Goal: Information Seeking & Learning: Learn about a topic

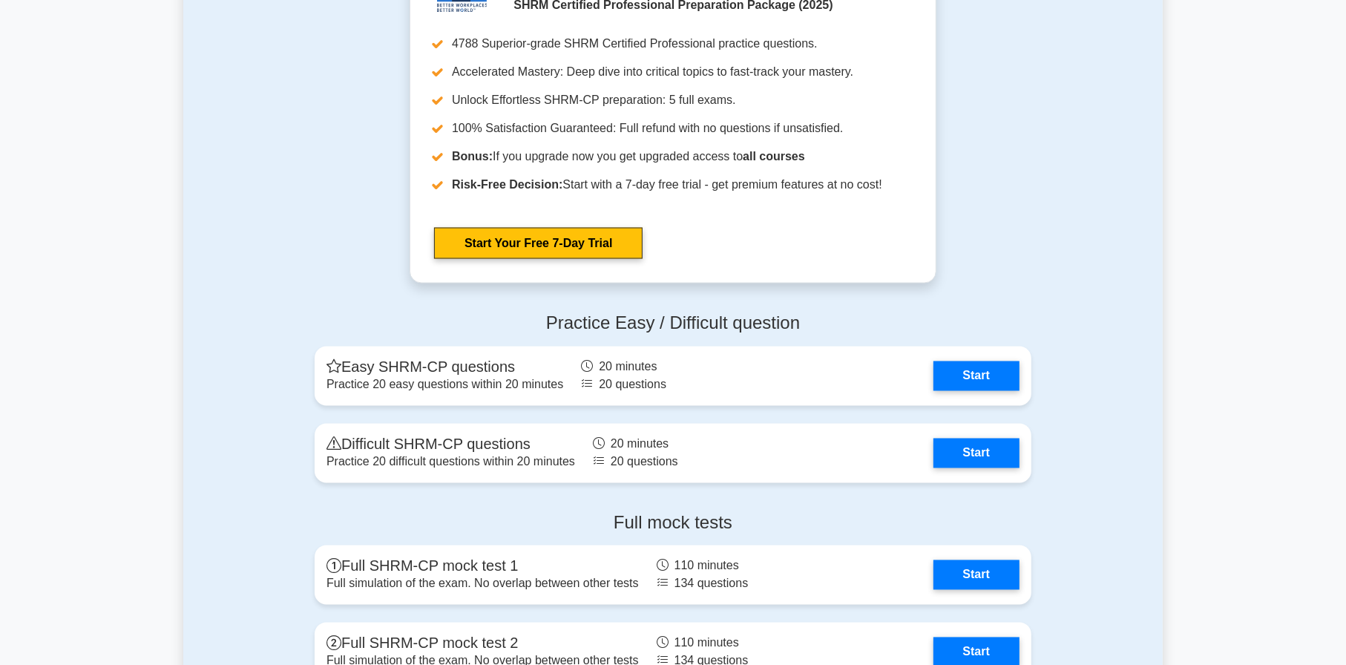
scroll to position [2078, 0]
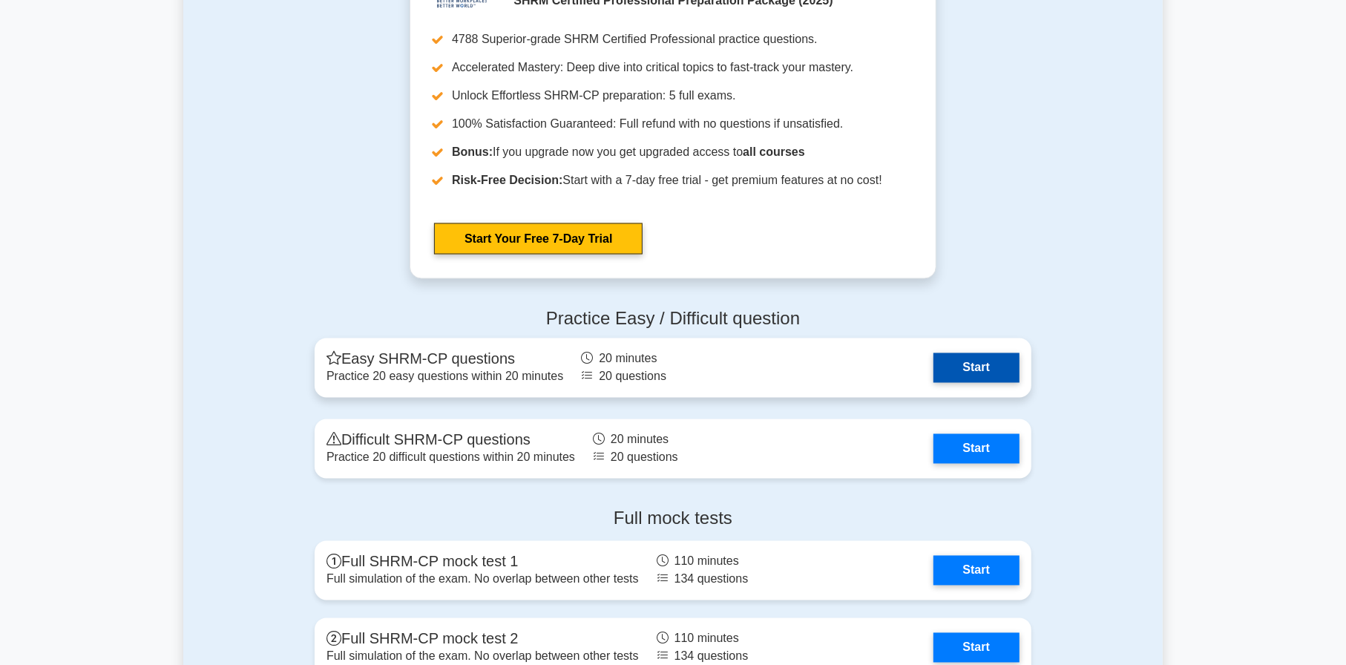
click at [981, 378] on link "Start" at bounding box center [976, 368] width 86 height 30
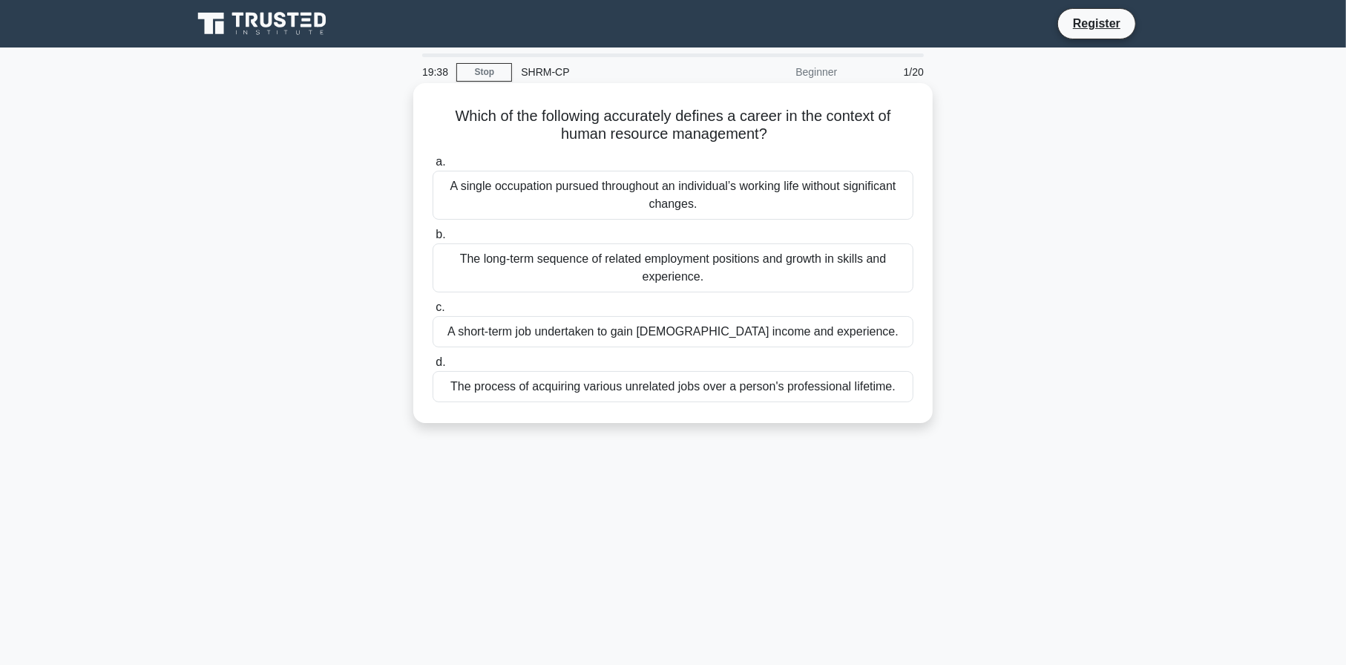
click at [628, 264] on div "The long-term sequence of related employment positions and growth in skills and…" at bounding box center [673, 267] width 481 height 49
click at [433, 240] on input "b. The long-term sequence of related employment positions and growth in skills …" at bounding box center [433, 235] width 0 height 10
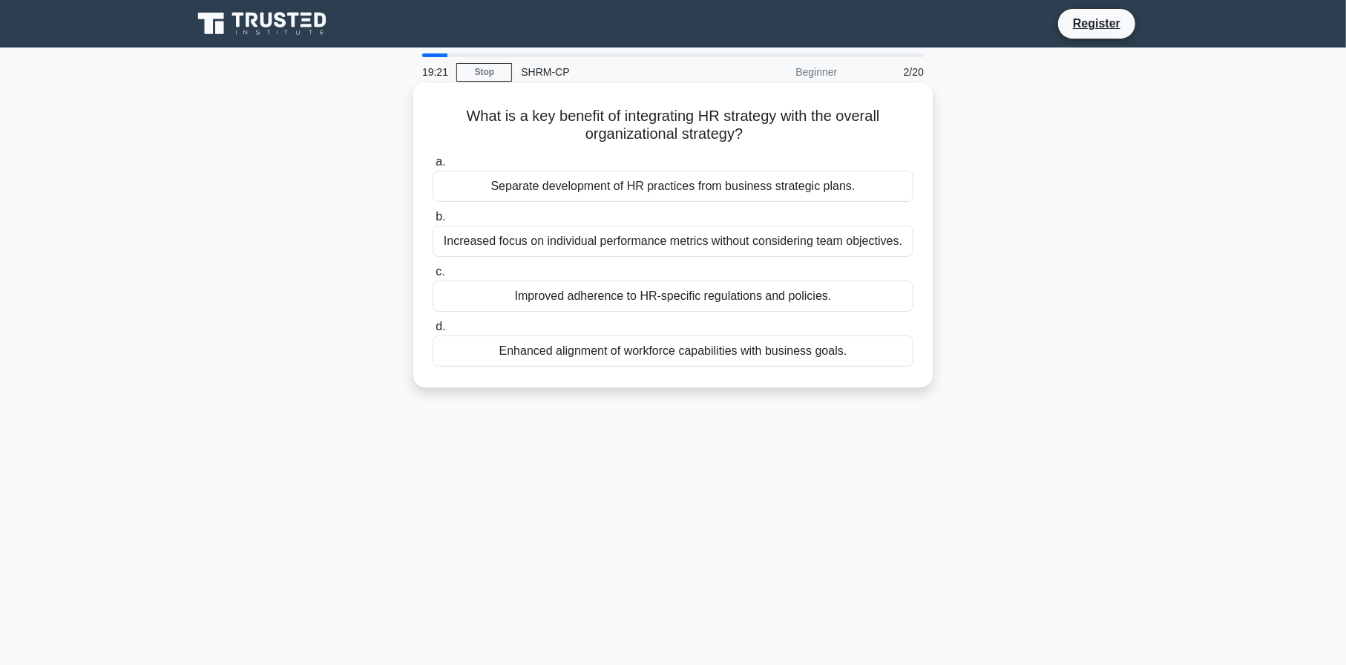
click at [566, 356] on div "Enhanced alignment of workforce capabilities with business goals." at bounding box center [673, 350] width 481 height 31
click at [433, 332] on input "d. Enhanced alignment of workforce capabilities with business goals." at bounding box center [433, 327] width 0 height 10
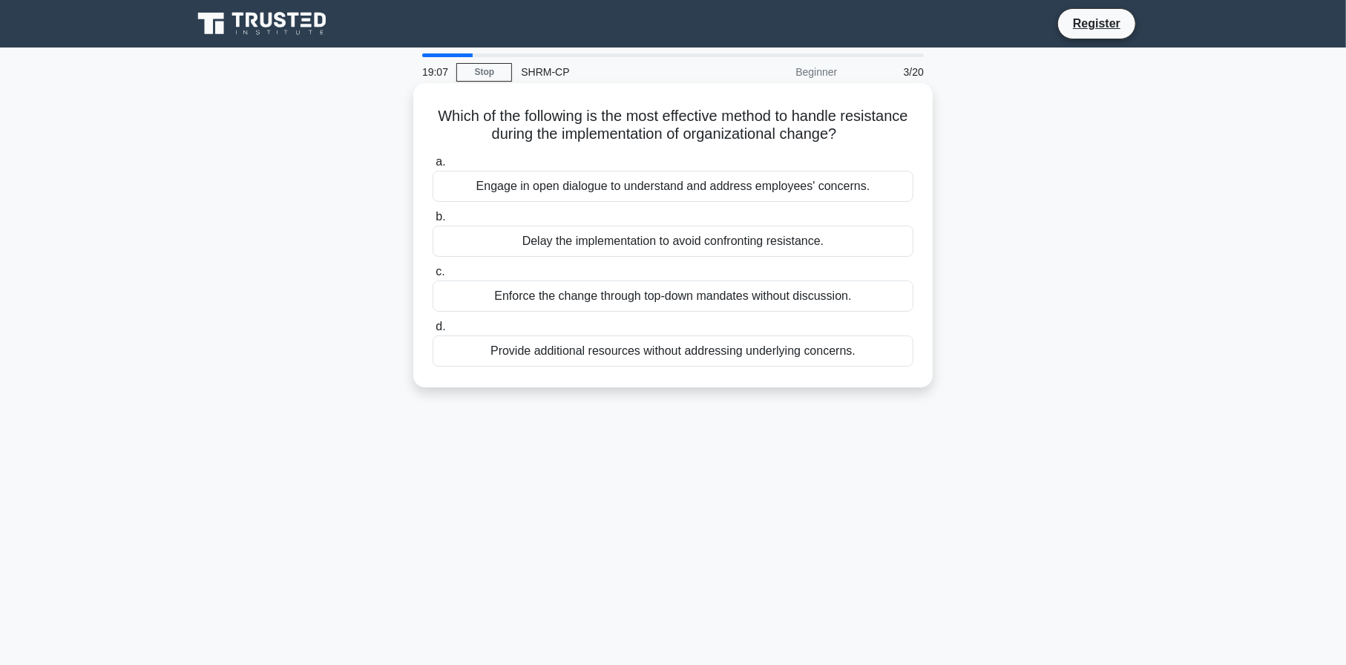
click at [778, 191] on div "Engage in open dialogue to understand and address employees' concerns." at bounding box center [673, 186] width 481 height 31
click at [433, 167] on input "a. Engage in open dialogue to understand and address employees' concerns." at bounding box center [433, 162] width 0 height 10
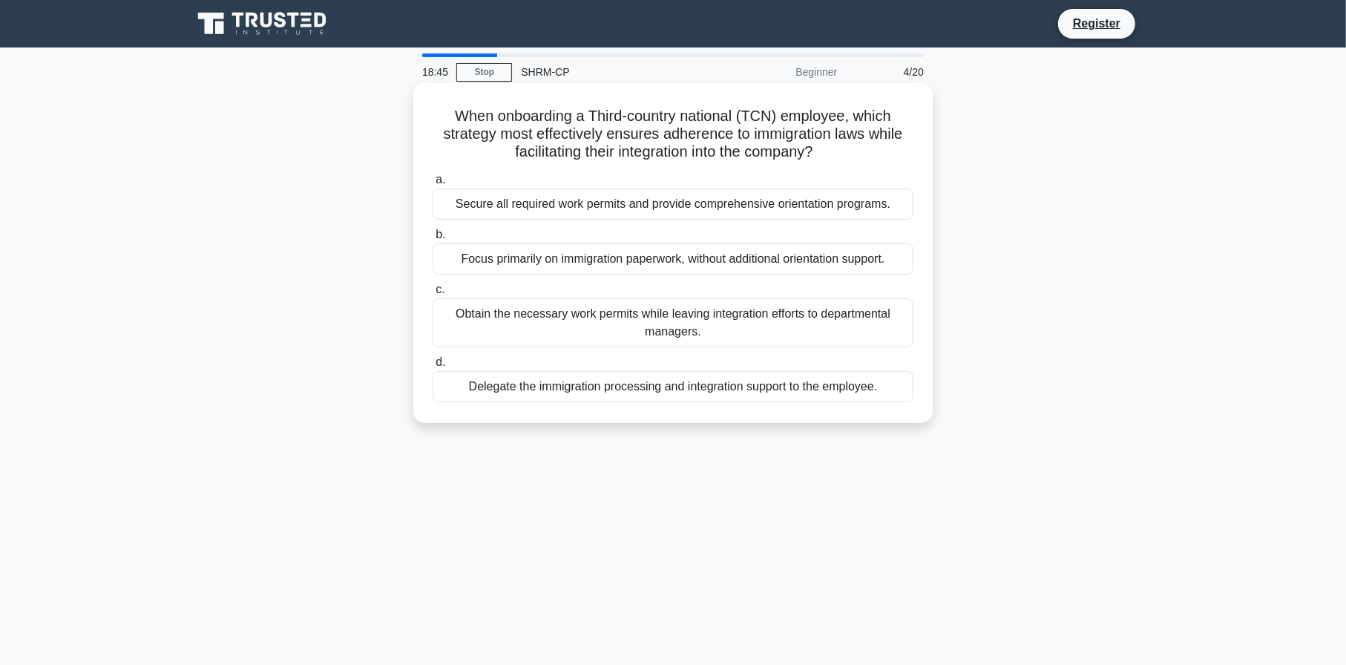
click at [590, 202] on div "Secure all required work permits and provide comprehensive orientation programs." at bounding box center [673, 203] width 481 height 31
click at [433, 185] on input "a. Secure all required work permits and provide comprehensive orientation progr…" at bounding box center [433, 180] width 0 height 10
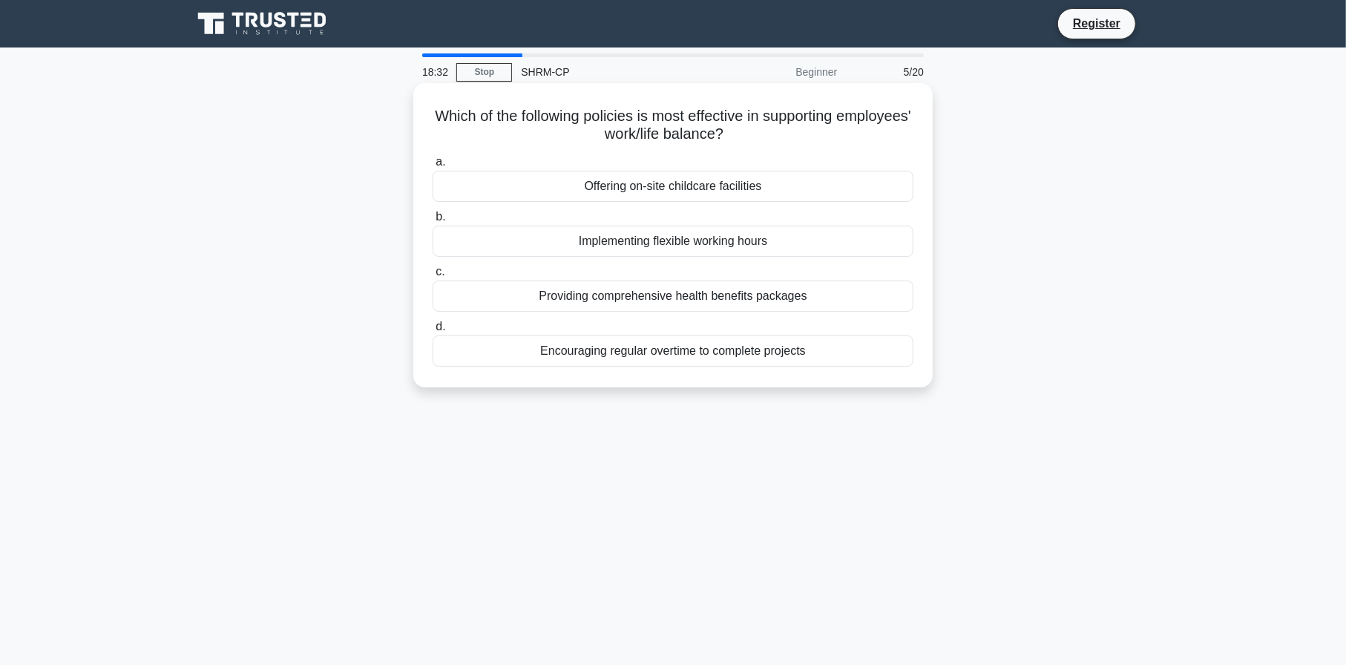
click at [735, 241] on div "Implementing flexible working hours" at bounding box center [673, 241] width 481 height 31
click at [433, 222] on input "b. Implementing flexible working hours" at bounding box center [433, 217] width 0 height 10
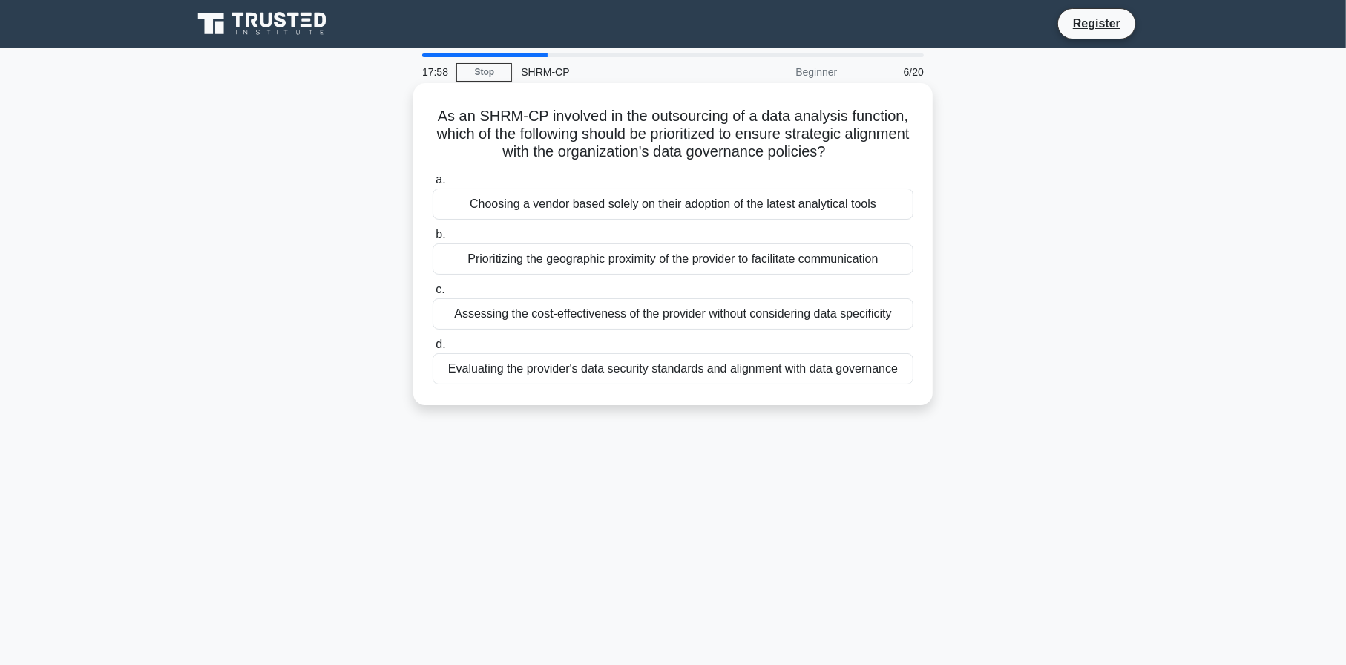
click at [610, 375] on div "Evaluating the provider's data security standards and alignment with data gover…" at bounding box center [673, 368] width 481 height 31
click at [433, 349] on input "d. Evaluating the provider's data security standards and alignment with data go…" at bounding box center [433, 345] width 0 height 10
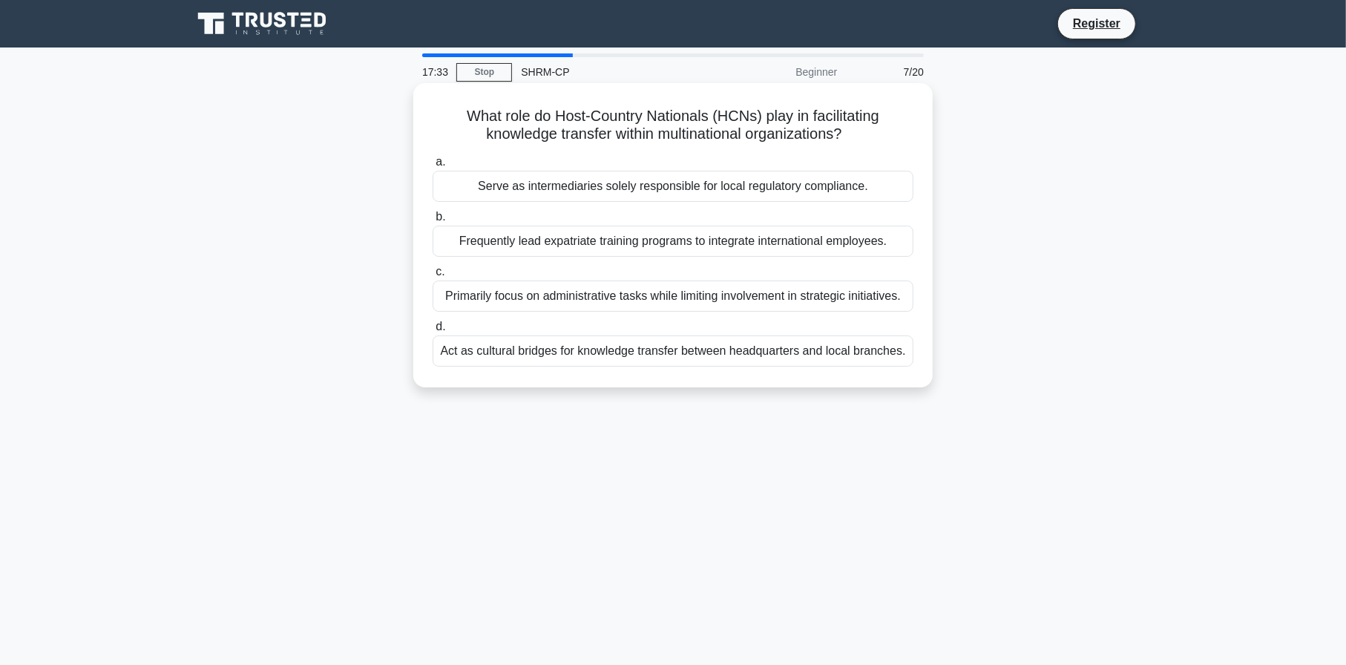
click at [800, 189] on div "Serve as intermediaries solely responsible for local regulatory compliance." at bounding box center [673, 186] width 481 height 31
click at [433, 167] on input "a. Serve as intermediaries solely responsible for local regulatory compliance." at bounding box center [433, 162] width 0 height 10
click at [554, 306] on div "Engaging employees in the goal-setting process through collaborative workshops." at bounding box center [673, 295] width 481 height 31
click at [433, 277] on input "c. Engaging employees in the goal-setting process through collaborative worksho…" at bounding box center [433, 272] width 0 height 10
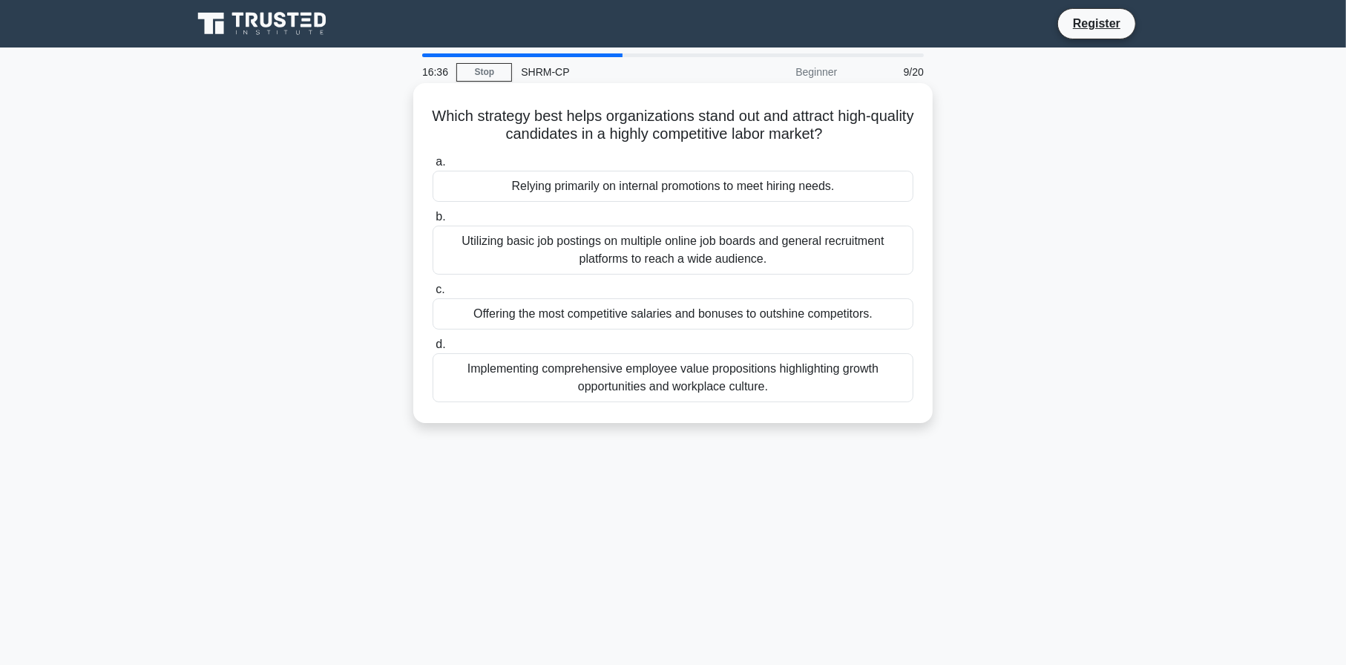
click at [585, 318] on div "Offering the most competitive salaries and bonuses to outshine competitors." at bounding box center [673, 313] width 481 height 31
click at [433, 295] on input "c. Offering the most competitive salaries and bonuses to outshine competitors." at bounding box center [433, 290] width 0 height 10
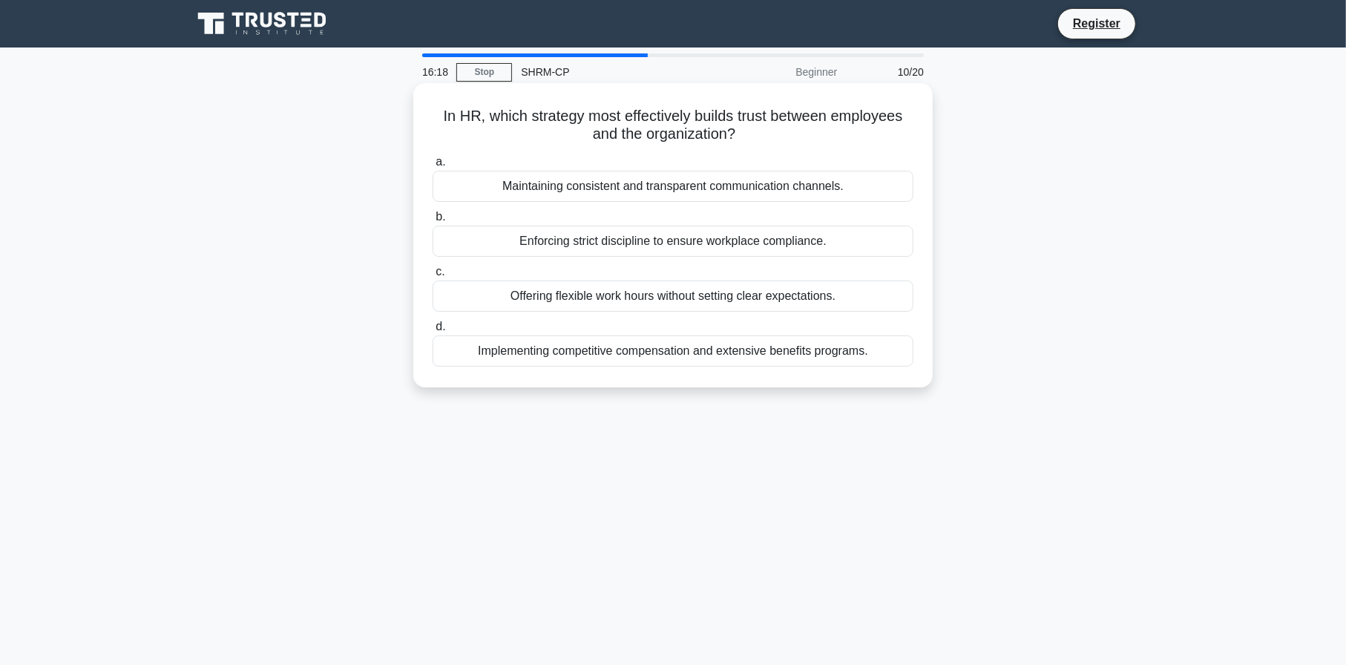
click at [680, 194] on div "Maintaining consistent and transparent communication channels." at bounding box center [673, 186] width 481 height 31
click at [433, 167] on input "a. Maintaining consistent and transparent communication channels." at bounding box center [433, 162] width 0 height 10
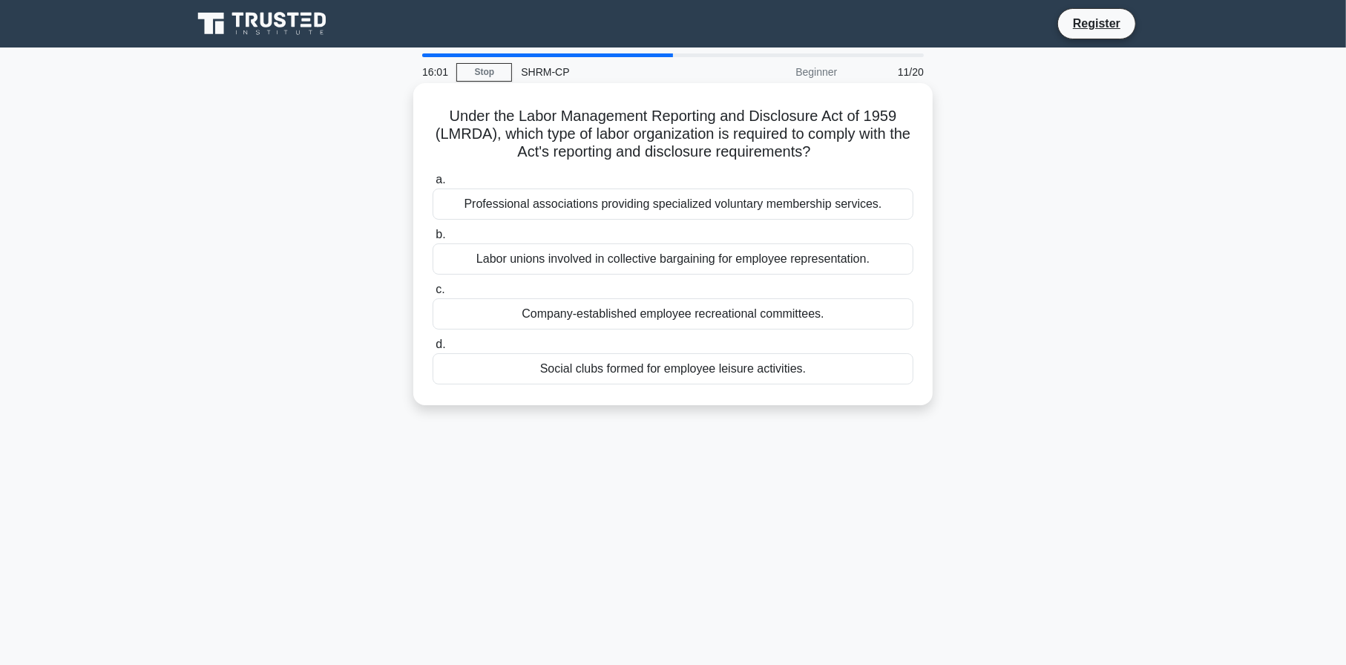
click at [618, 255] on div "Labor unions involved in collective bargaining for employee representation." at bounding box center [673, 258] width 481 height 31
click at [433, 240] on input "b. Labor unions involved in collective bargaining for employee representation." at bounding box center [433, 235] width 0 height 10
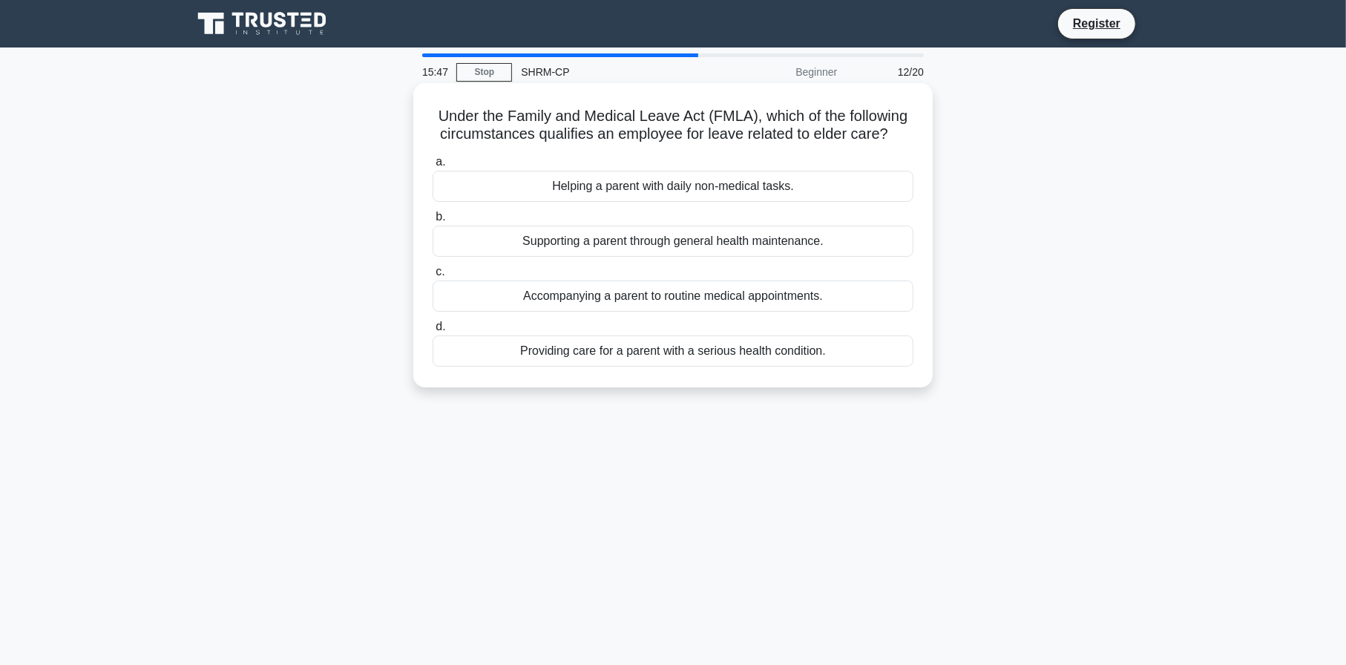
click at [699, 357] on div "Providing care for a parent with a serious health condition." at bounding box center [673, 350] width 481 height 31
click at [433, 332] on input "d. Providing care for a parent with a serious health condition." at bounding box center [433, 327] width 0 height 10
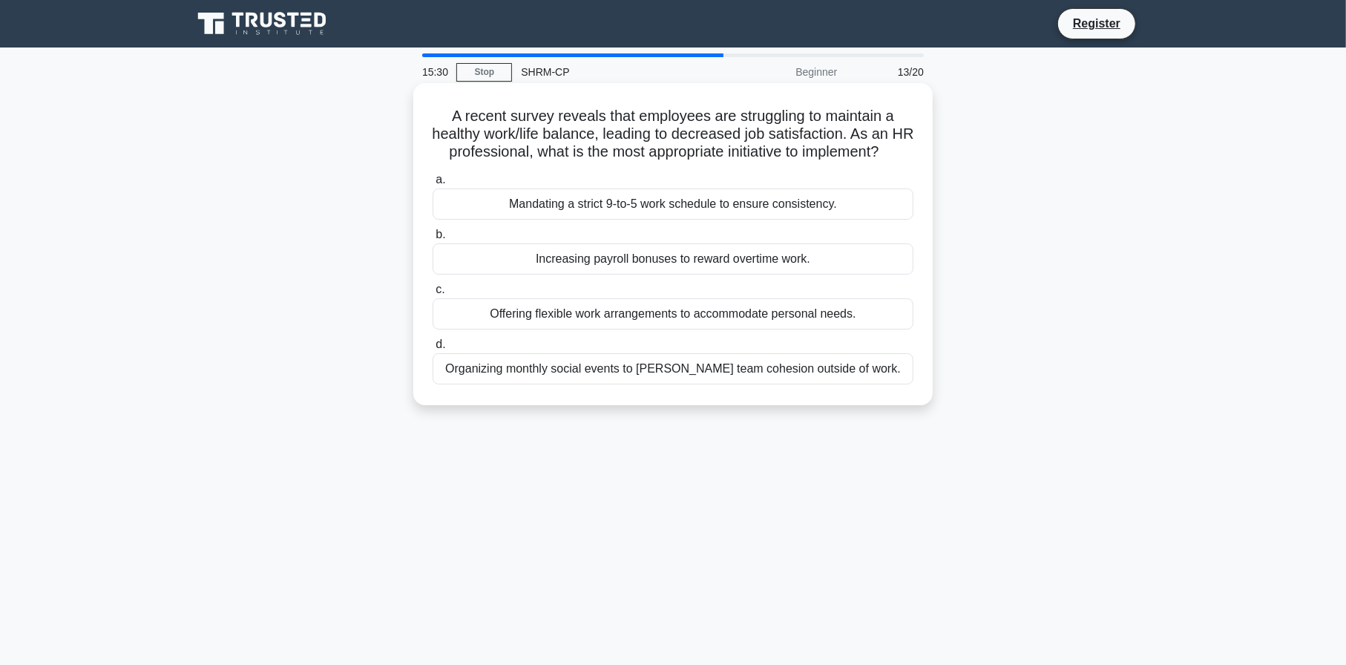
click at [824, 329] on div "Offering flexible work arrangements to accommodate personal needs." at bounding box center [673, 313] width 481 height 31
click at [433, 295] on input "c. Offering flexible work arrangements to accommodate personal needs." at bounding box center [433, 290] width 0 height 10
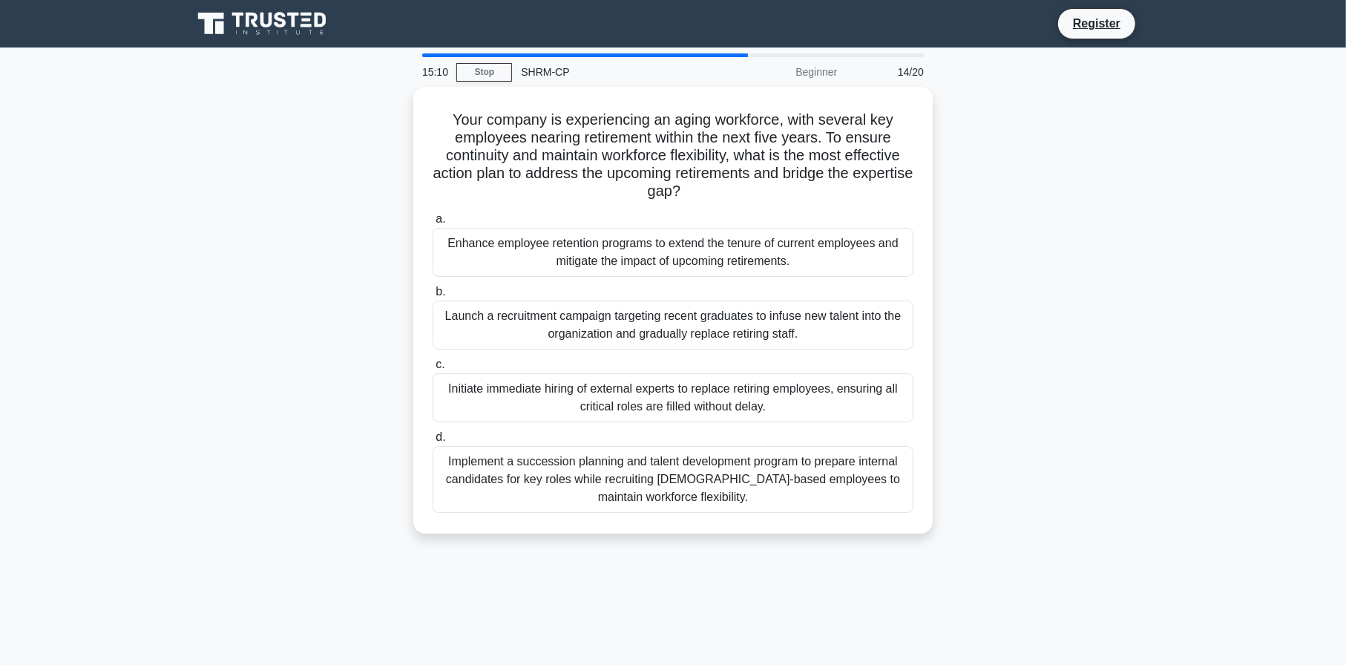
click at [703, 467] on div "Implement a succession planning and talent development program to prepare inter…" at bounding box center [673, 479] width 481 height 67
click at [433, 442] on input "d. Implement a succession planning and talent development program to prepare in…" at bounding box center [433, 438] width 0 height 10
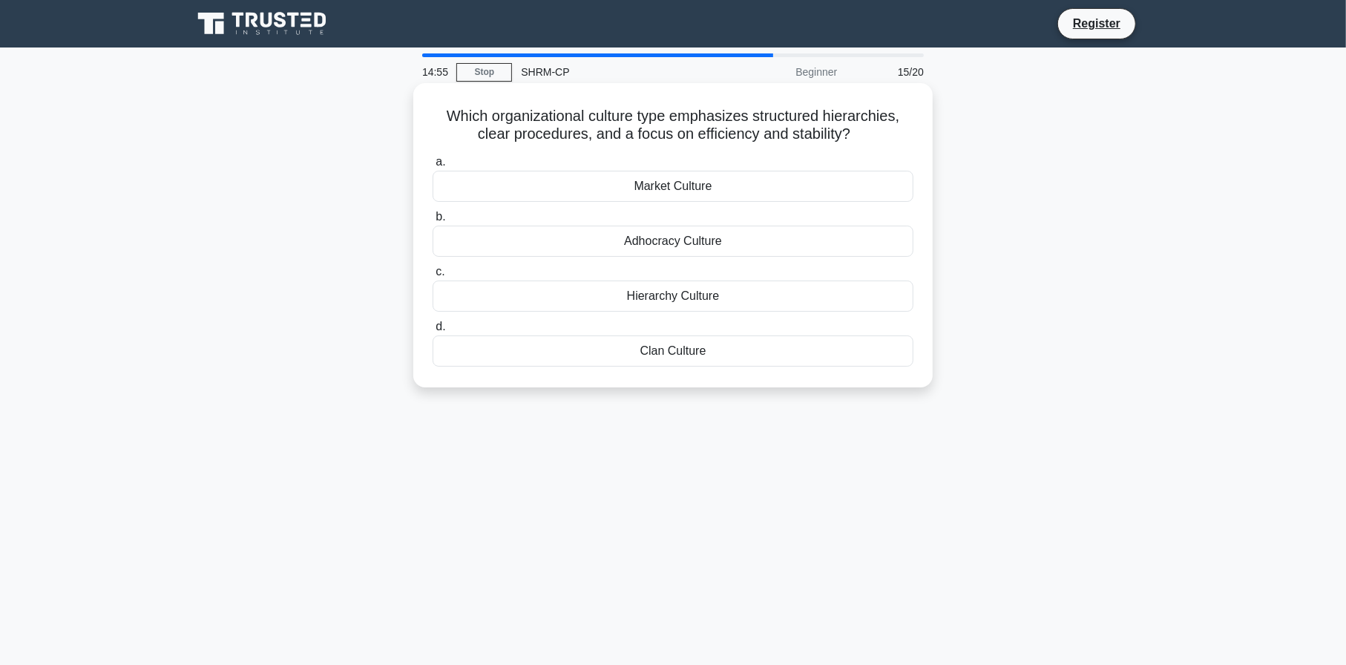
click at [587, 302] on div "Hierarchy Culture" at bounding box center [673, 295] width 481 height 31
click at [433, 277] on input "c. Hierarchy Culture" at bounding box center [433, 272] width 0 height 10
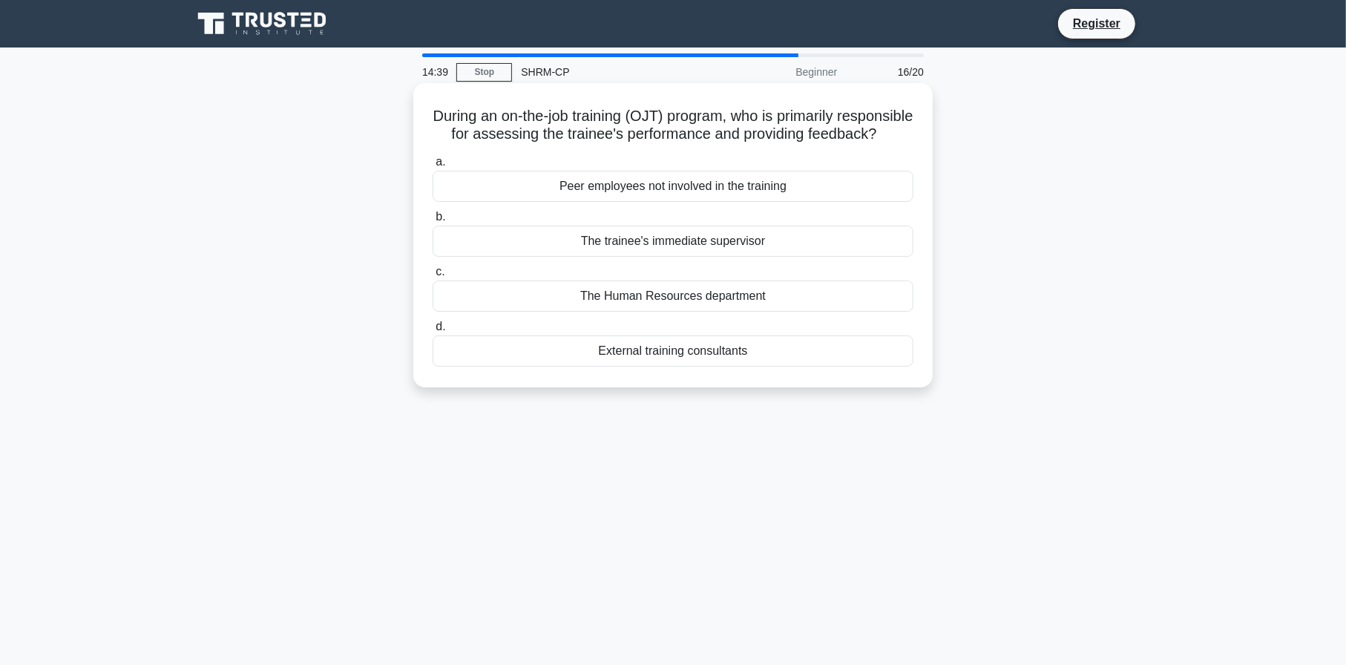
click at [699, 255] on div "The trainee's immediate supervisor" at bounding box center [673, 241] width 481 height 31
click at [433, 222] on input "b. The trainee's immediate supervisor" at bounding box center [433, 217] width 0 height 10
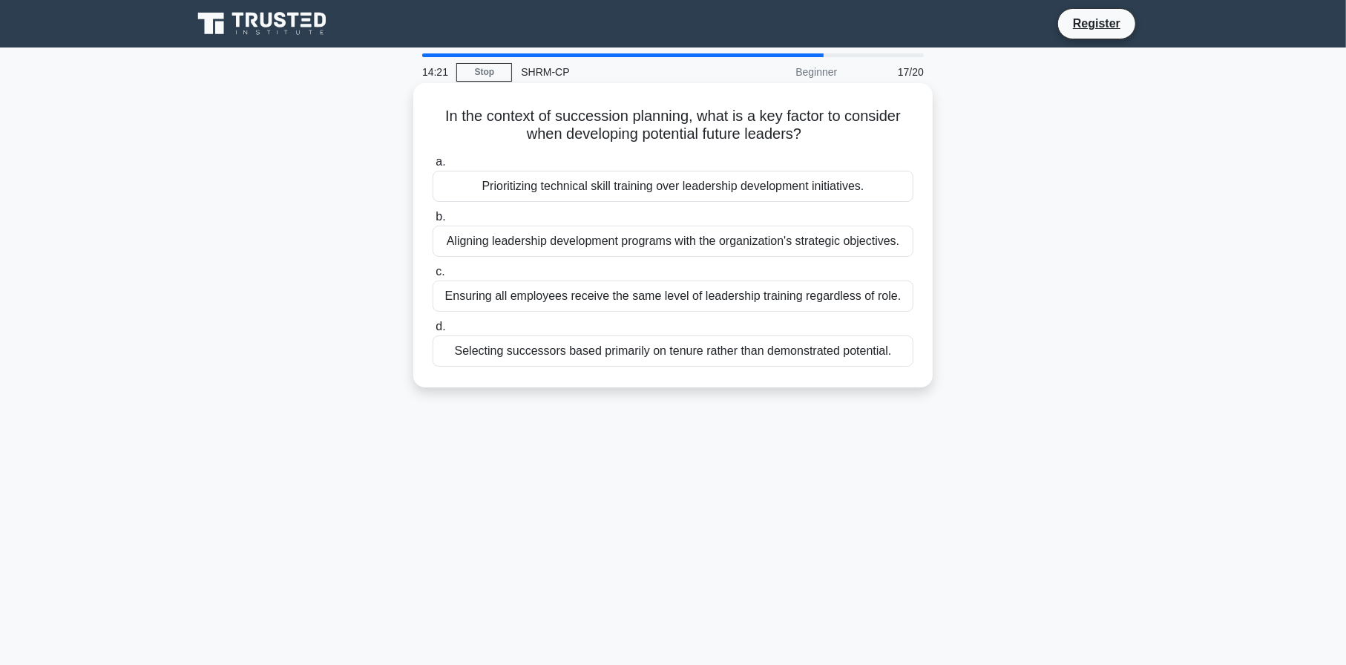
click at [741, 246] on div "Aligning leadership development programs with the organization's strategic obje…" at bounding box center [673, 241] width 481 height 31
click at [433, 222] on input "b. Aligning leadership development programs with the organization's strategic o…" at bounding box center [433, 217] width 0 height 10
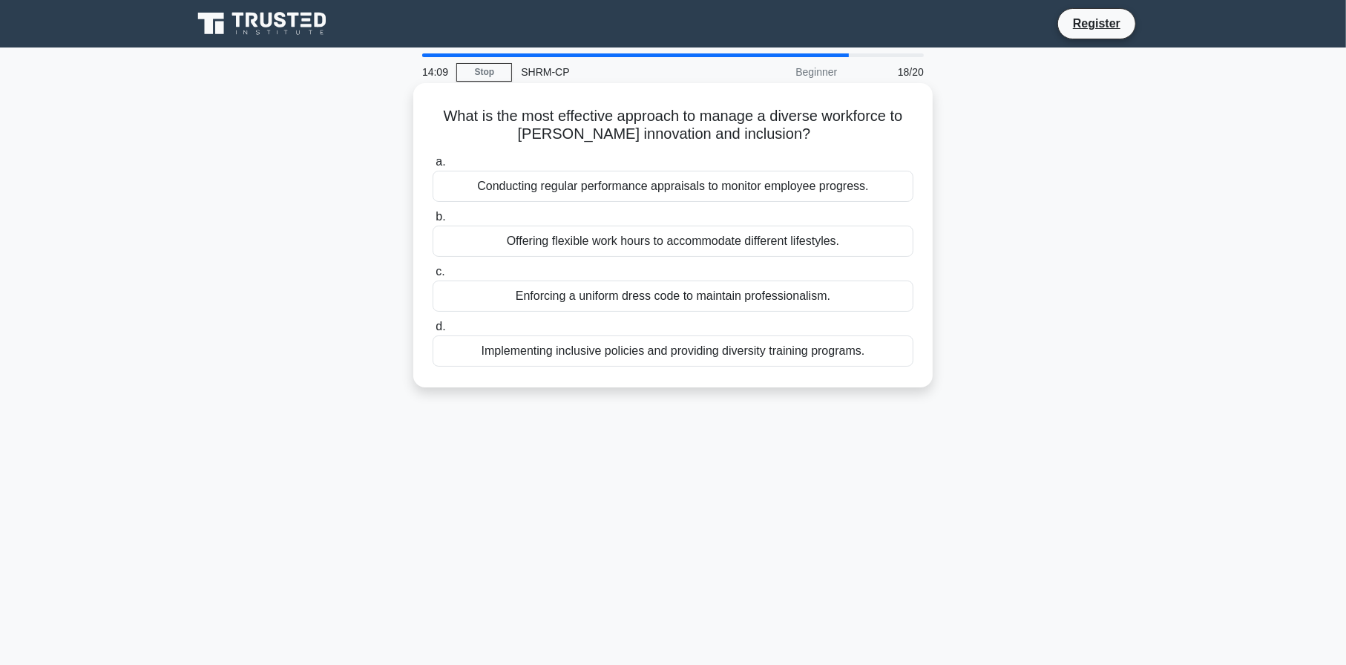
click at [614, 348] on div "Implementing inclusive policies and providing diversity training programs." at bounding box center [673, 350] width 481 height 31
click at [433, 332] on input "d. Implementing inclusive policies and providing diversity training programs." at bounding box center [433, 327] width 0 height 10
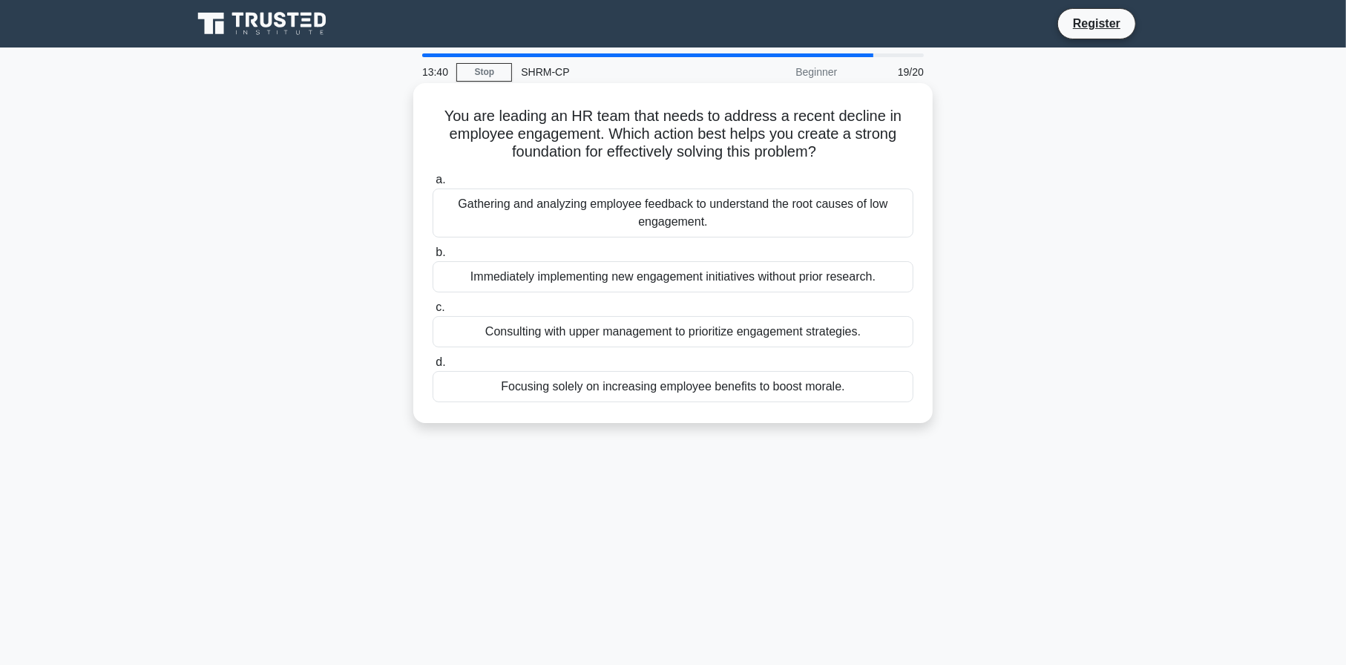
click at [772, 223] on div "Gathering and analyzing employee feedback to understand the root causes of low …" at bounding box center [673, 212] width 481 height 49
click at [433, 185] on input "a. Gathering and analyzing employee feedback to understand the root causes of l…" at bounding box center [433, 180] width 0 height 10
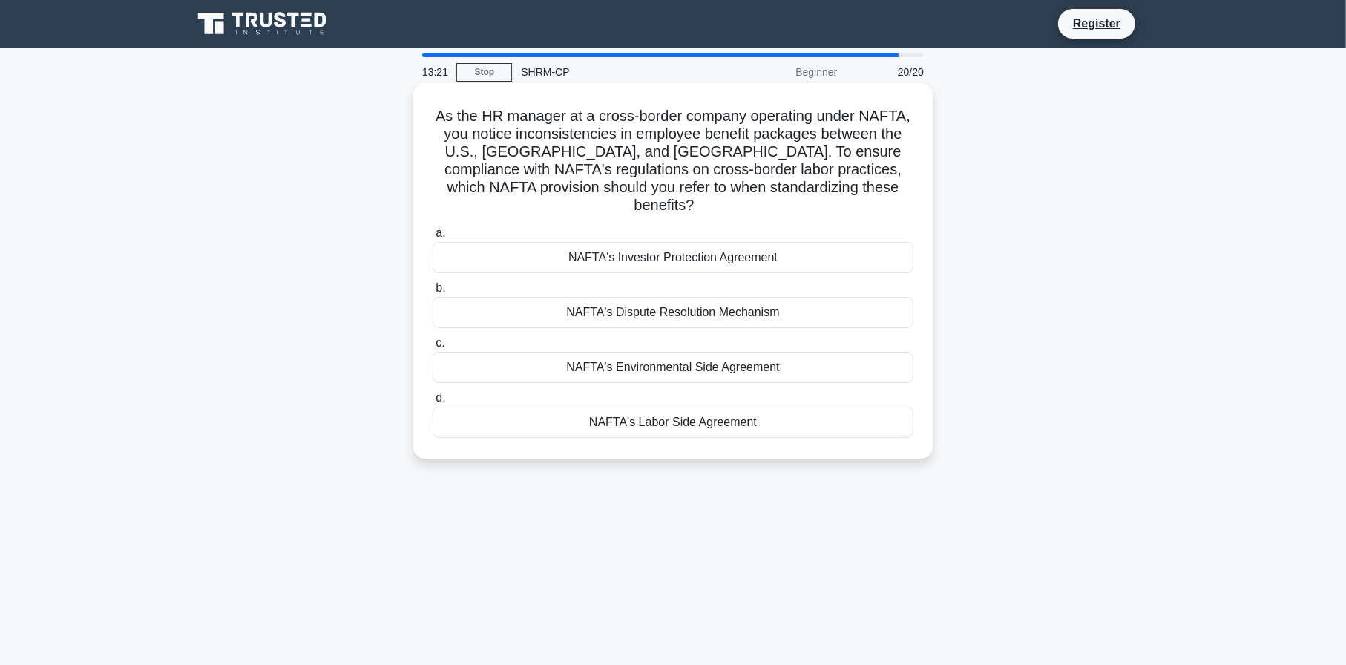
click at [536, 407] on div "NAFTA's Labor Side Agreement" at bounding box center [673, 422] width 481 height 31
click at [433, 399] on input "d. NAFTA's Labor Side Agreement" at bounding box center [433, 398] width 0 height 10
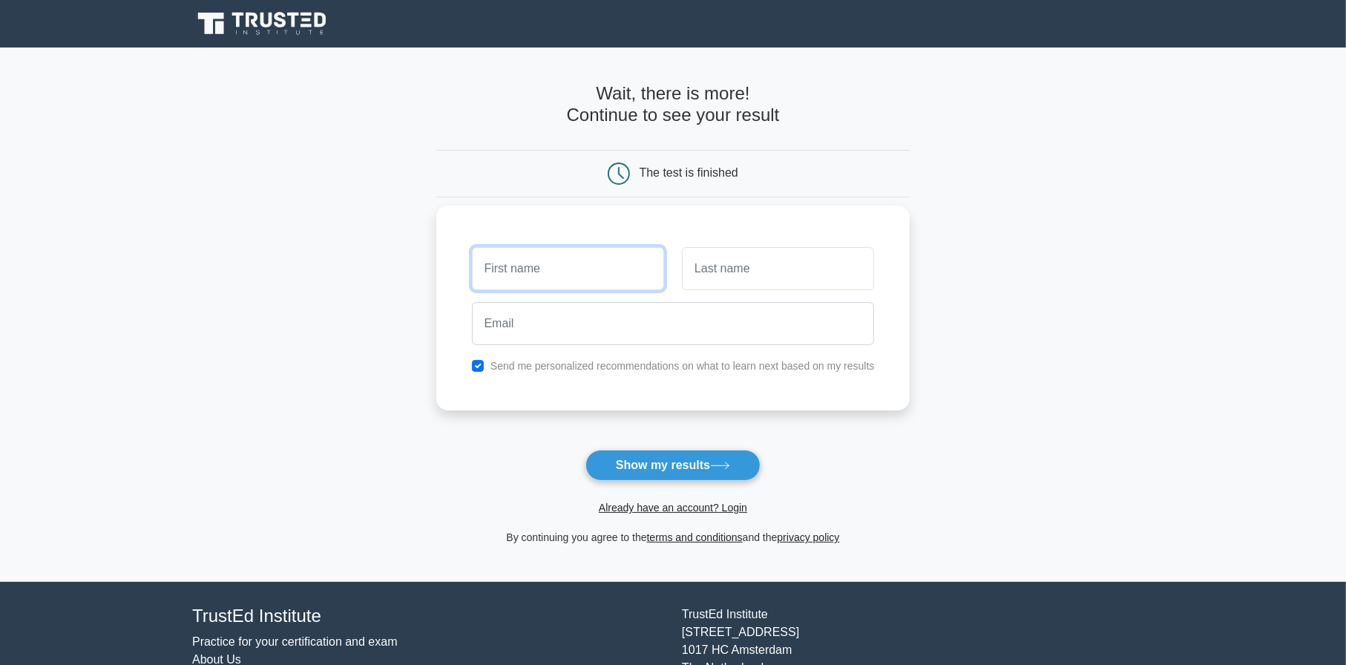
click at [522, 278] on input "text" at bounding box center [568, 268] width 192 height 43
type input "[PERSON_NAME]"
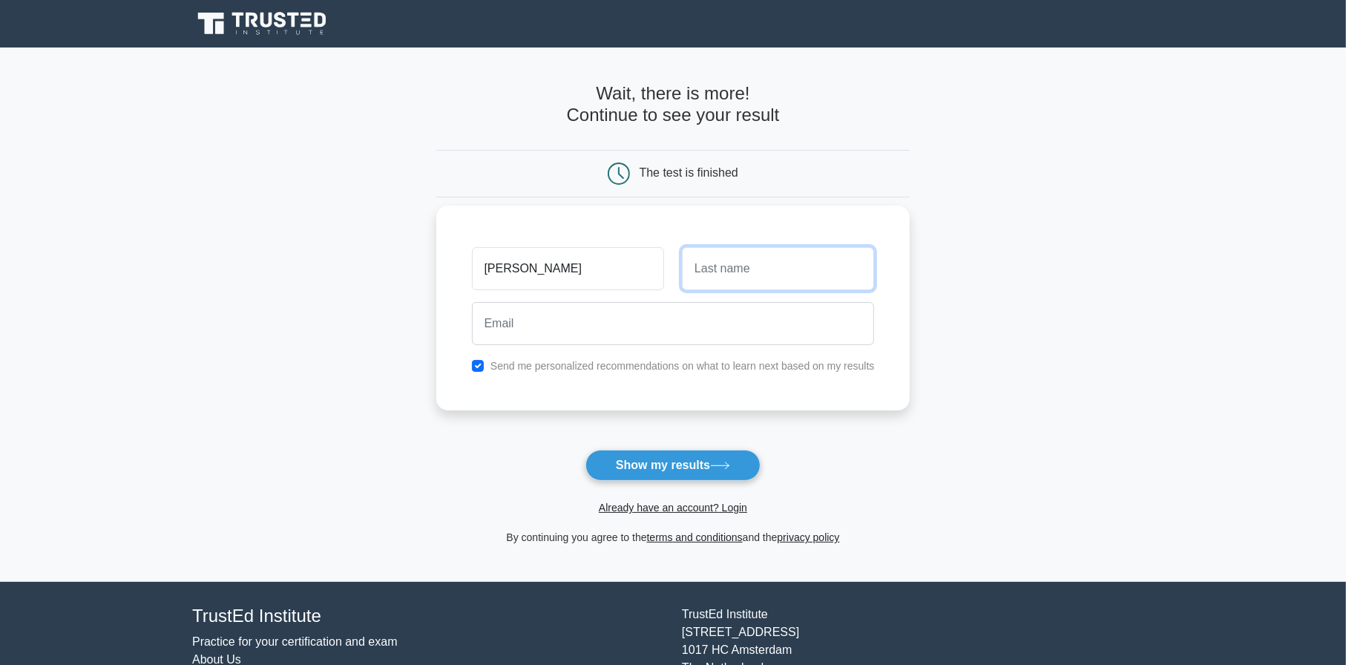
drag, startPoint x: 725, startPoint y: 269, endPoint x: 718, endPoint y: 292, distance: 23.5
click at [726, 269] on input "text" at bounding box center [778, 268] width 192 height 43
type input "George"
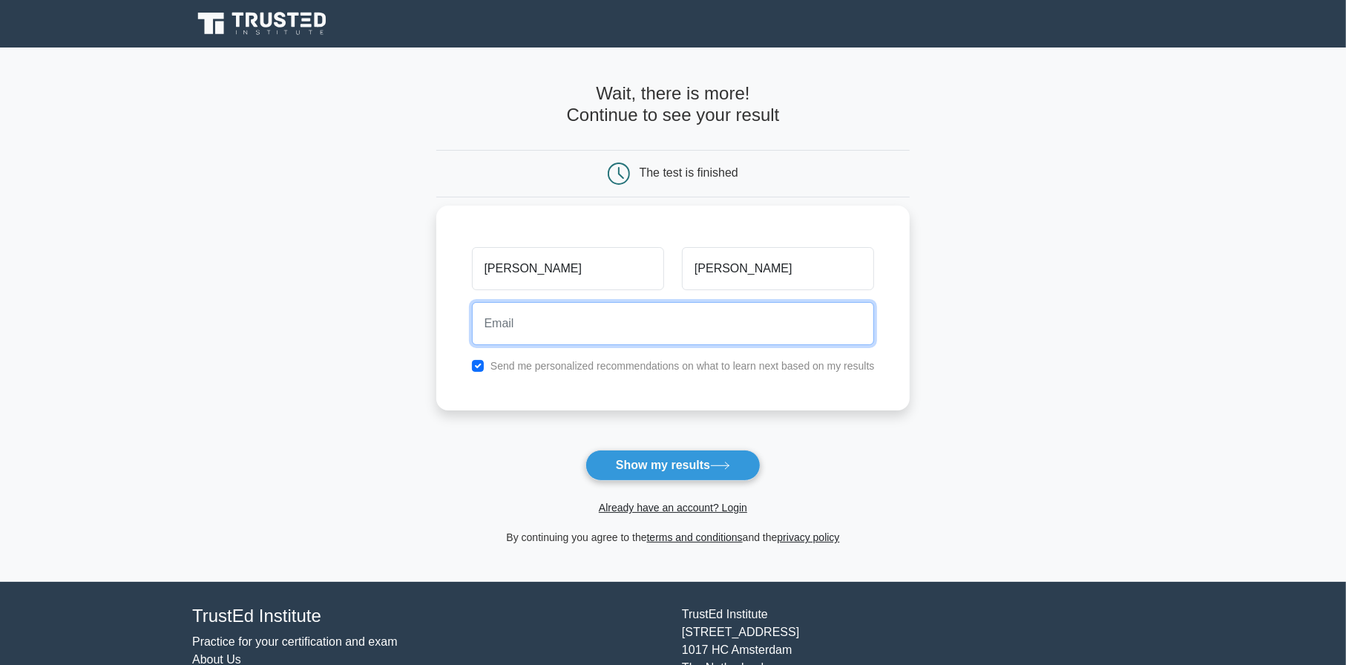
click at [685, 325] on input "email" at bounding box center [673, 323] width 403 height 43
paste input "sihoyis601@mv6a.com"
type input "sihoyis601@mv6a.com"
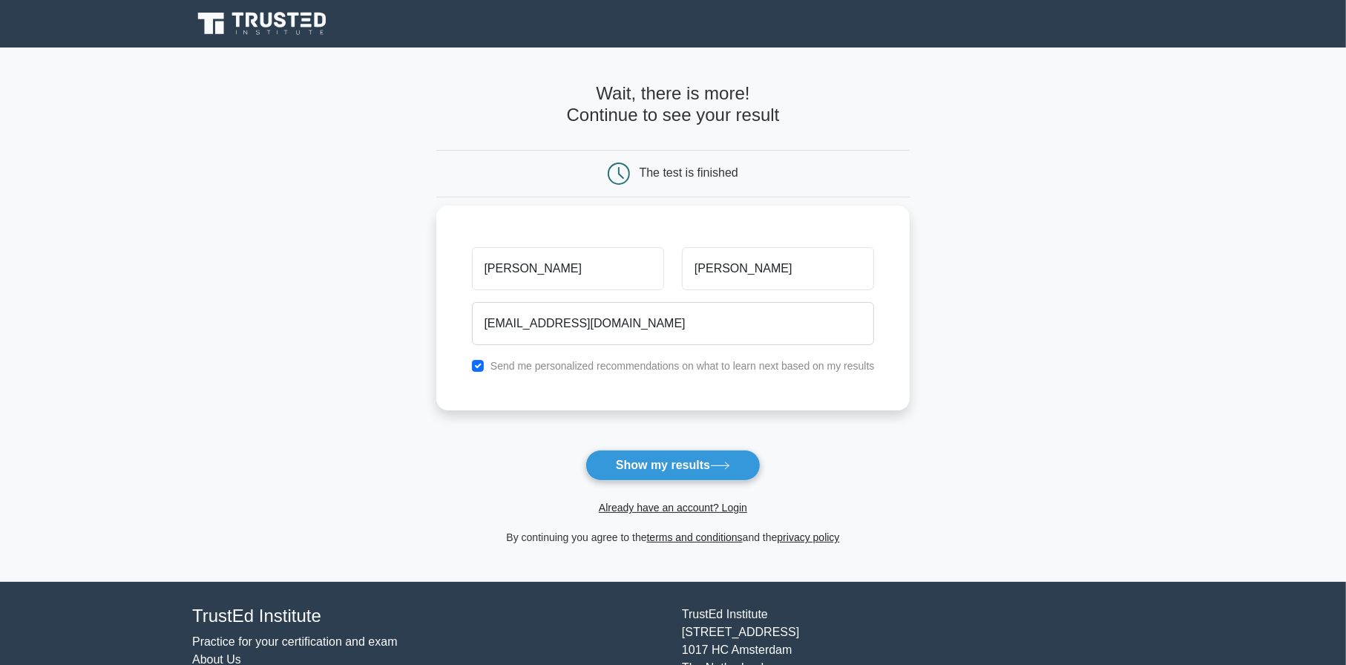
click at [482, 357] on div "Send me personalized recommendations on what to learn next based on my results" at bounding box center [673, 366] width 421 height 18
click at [491, 366] on label "Send me personalized recommendations on what to learn next based on my results" at bounding box center [682, 366] width 384 height 12
click at [478, 364] on input "checkbox" at bounding box center [478, 366] width 12 height 12
checkbox input "false"
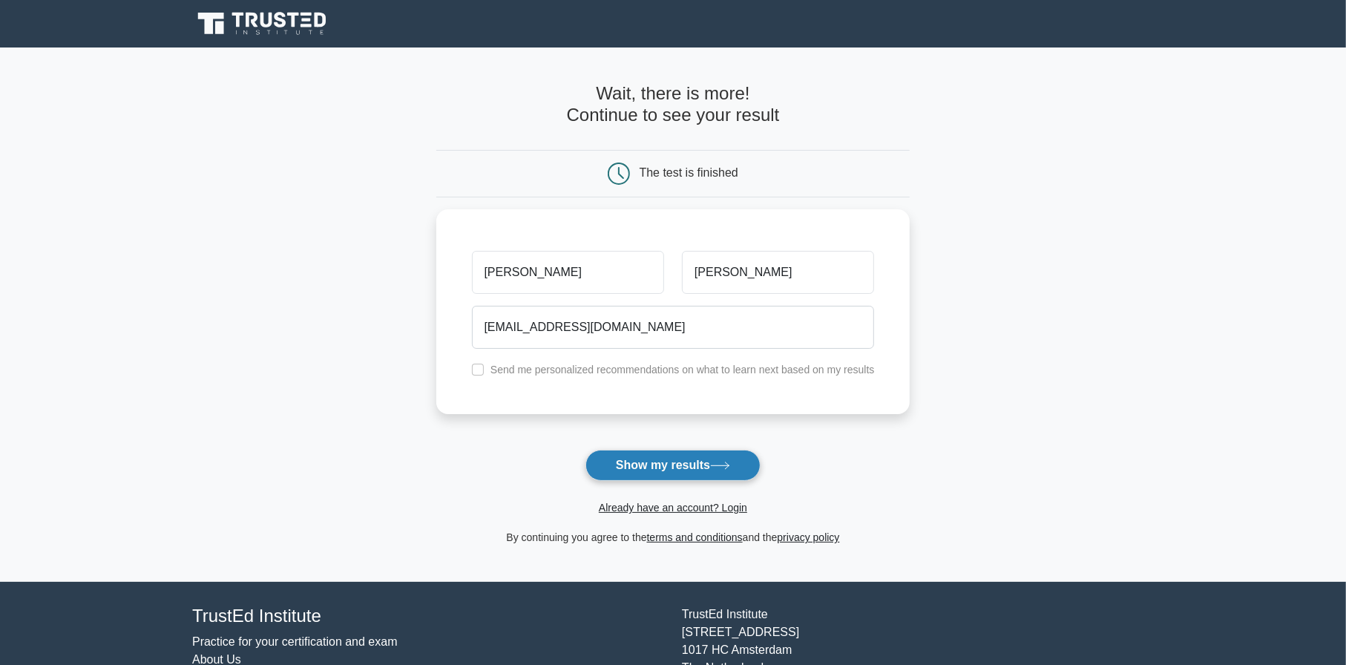
click at [645, 465] on button "Show my results" at bounding box center [672, 465] width 175 height 31
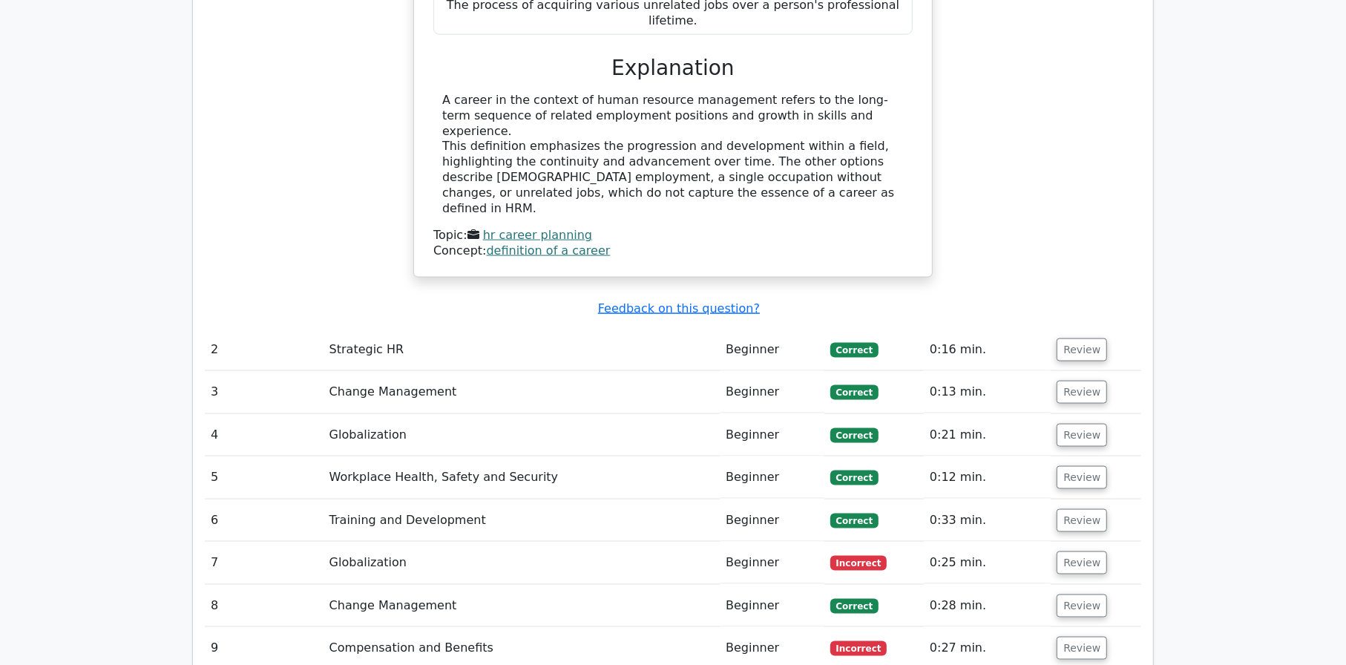
scroll to position [1707, 0]
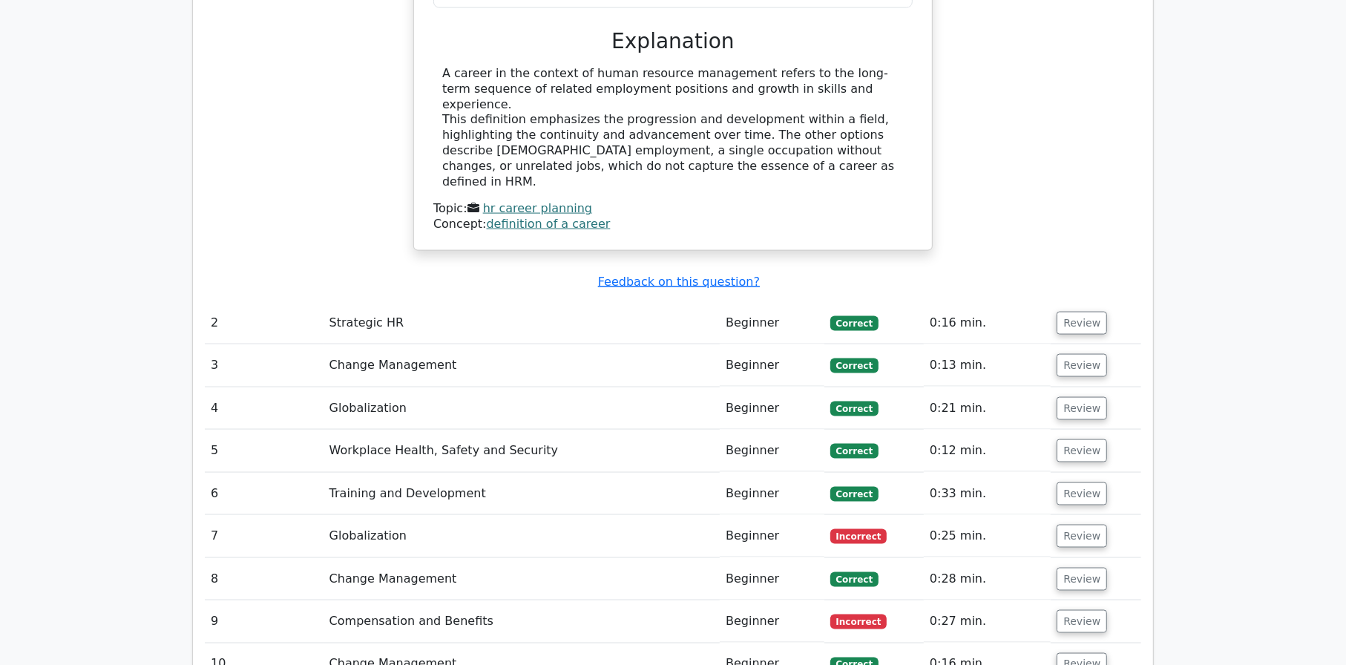
click at [617, 515] on td "Globalization" at bounding box center [522, 536] width 397 height 42
click at [1077, 525] on button "Review" at bounding box center [1082, 536] width 50 height 23
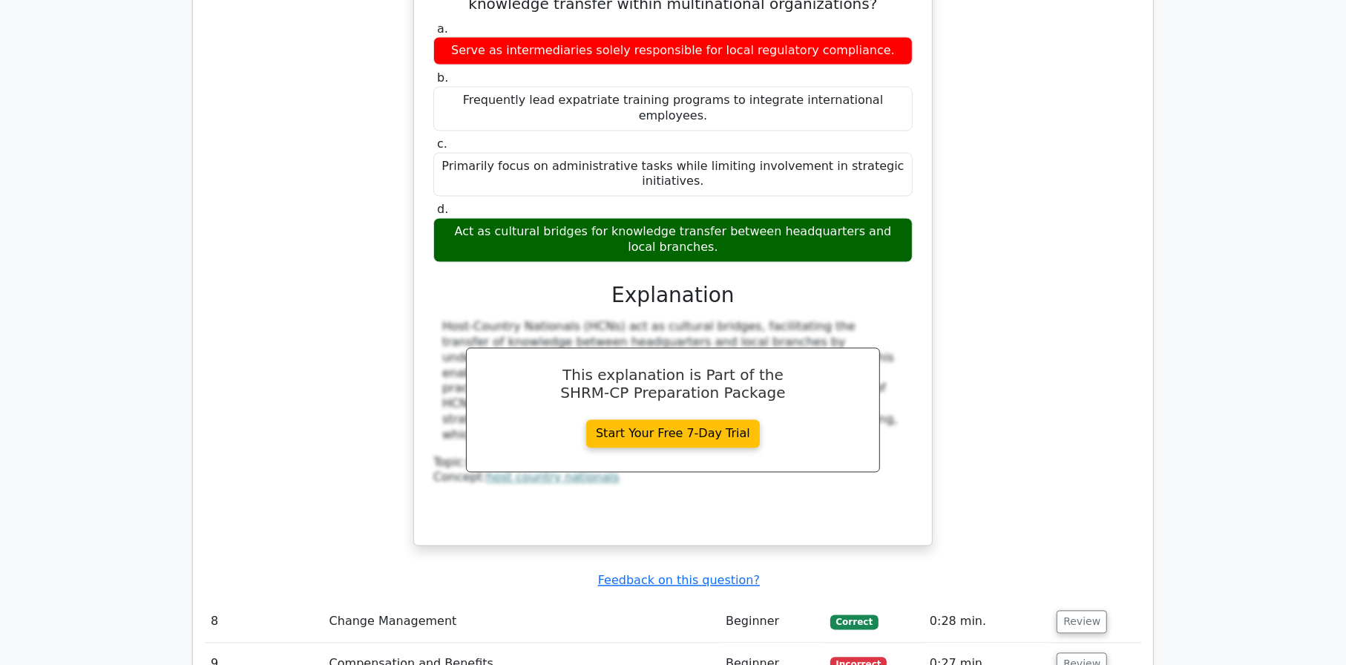
scroll to position [2523, 0]
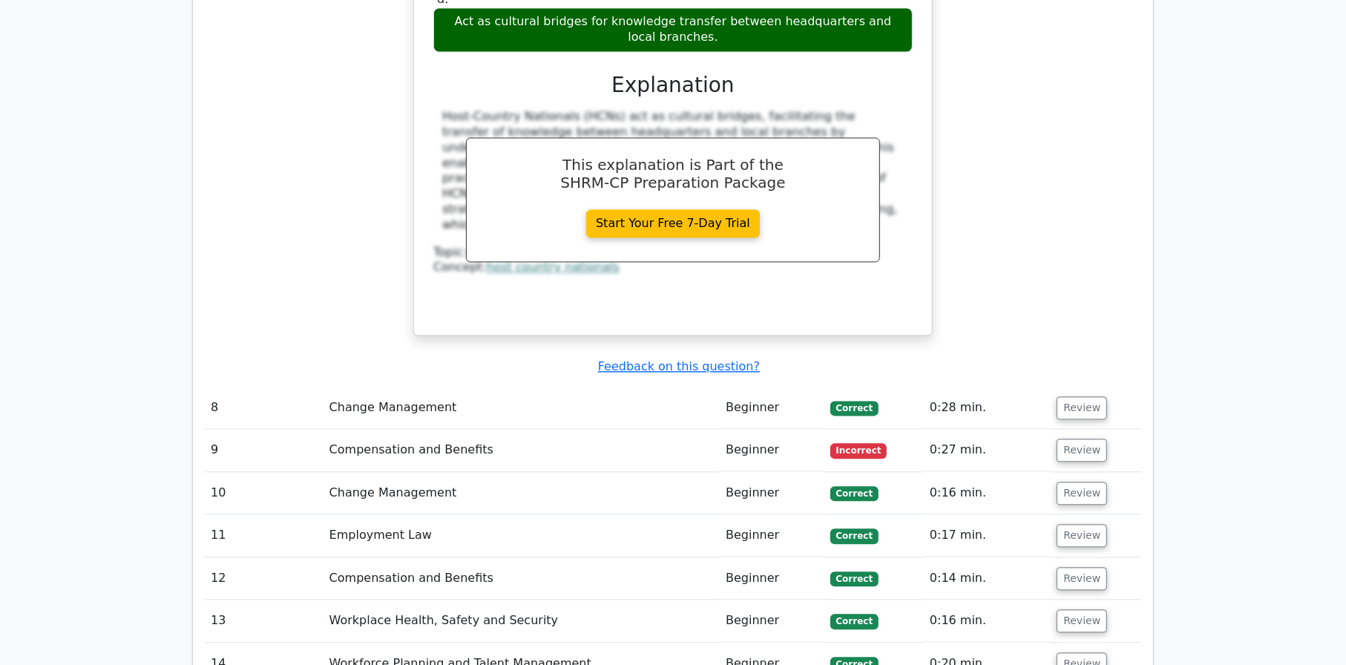
click at [858, 443] on span "Incorrect" at bounding box center [858, 450] width 57 height 15
click at [1083, 439] on button "Review" at bounding box center [1082, 450] width 50 height 23
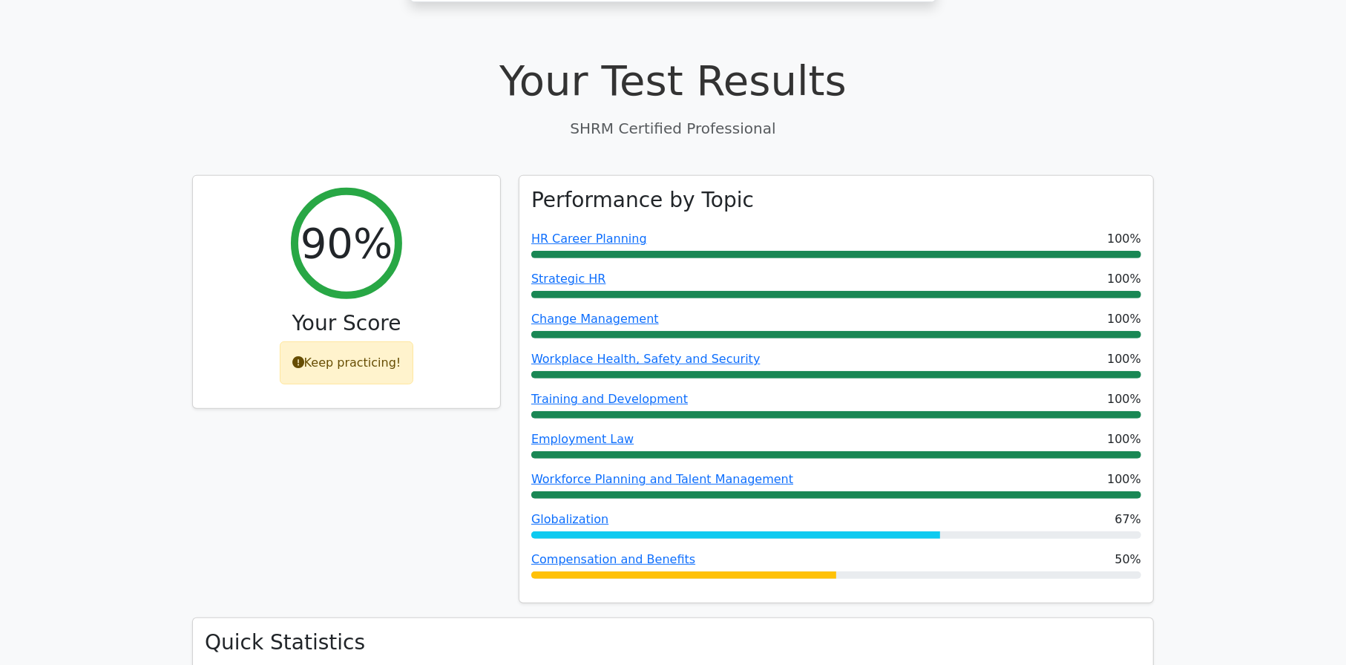
scroll to position [297, 0]
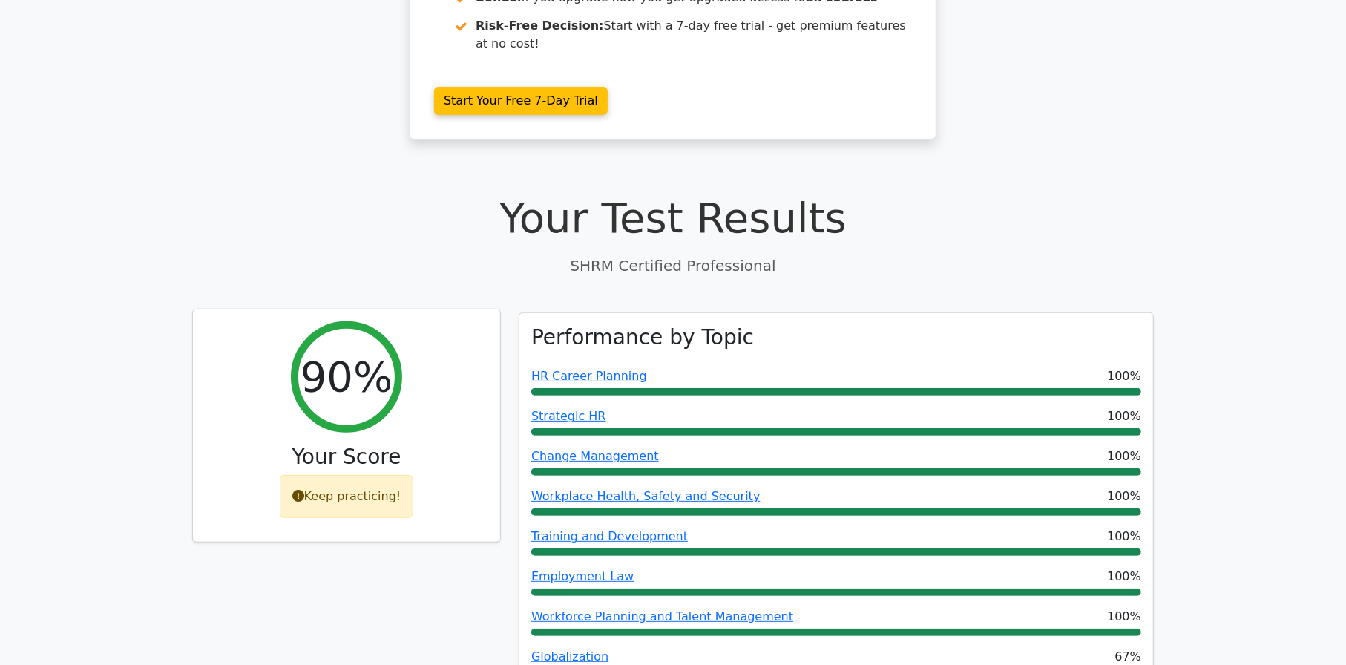
click at [381, 475] on div "Keep practicing!" at bounding box center [347, 496] width 134 height 43
click at [301, 490] on icon at bounding box center [298, 496] width 12 height 12
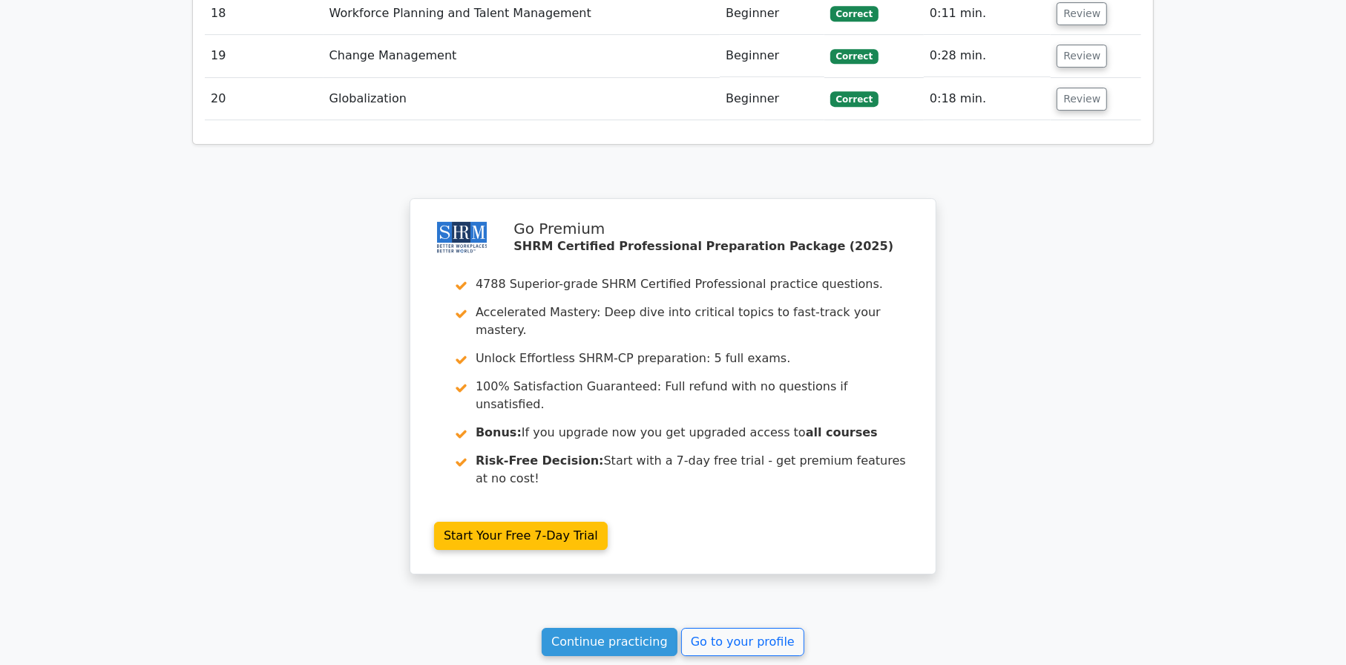
scroll to position [3987, 0]
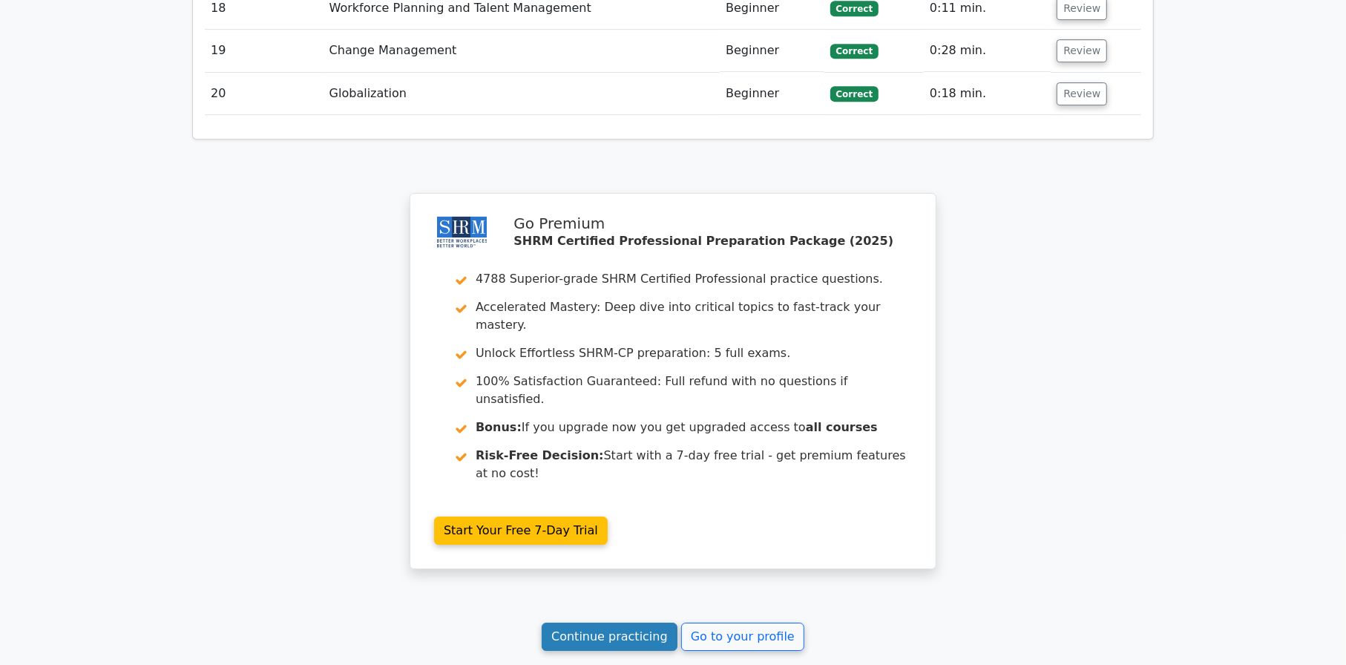
click at [582, 623] on link "Continue practicing" at bounding box center [610, 637] width 136 height 28
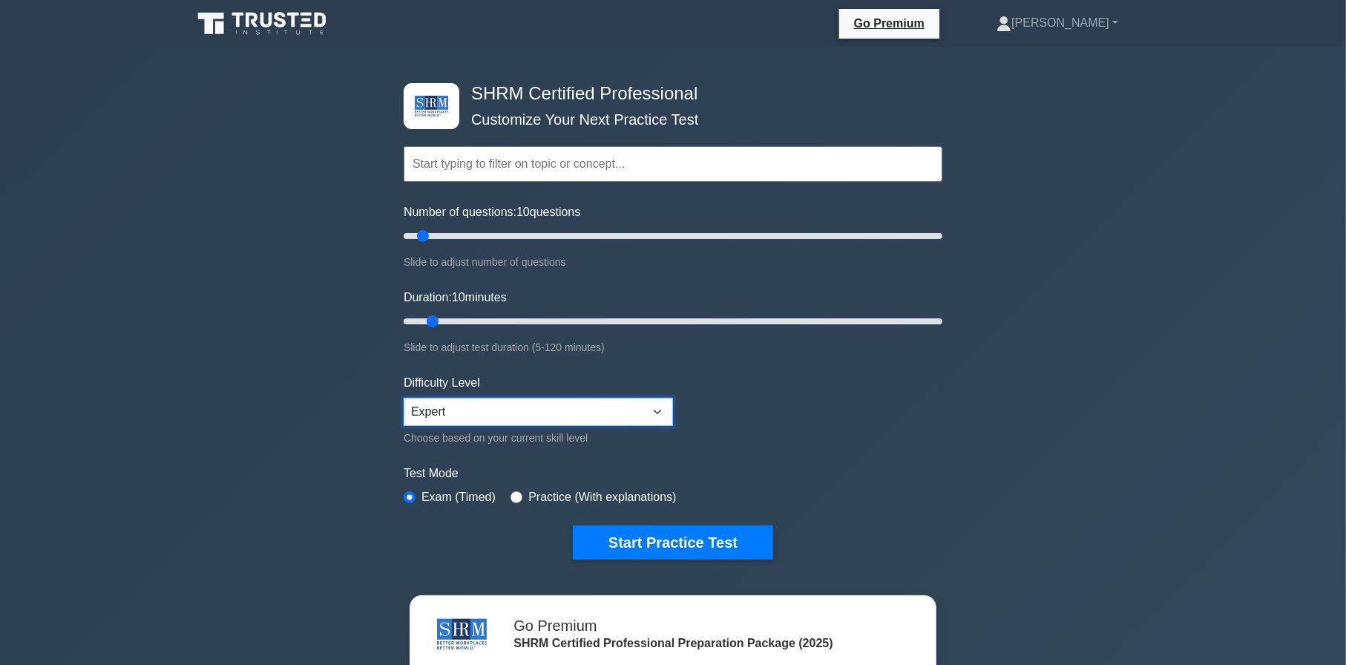
click at [433, 403] on select "Beginner Intermediate Expert" at bounding box center [538, 412] width 269 height 28
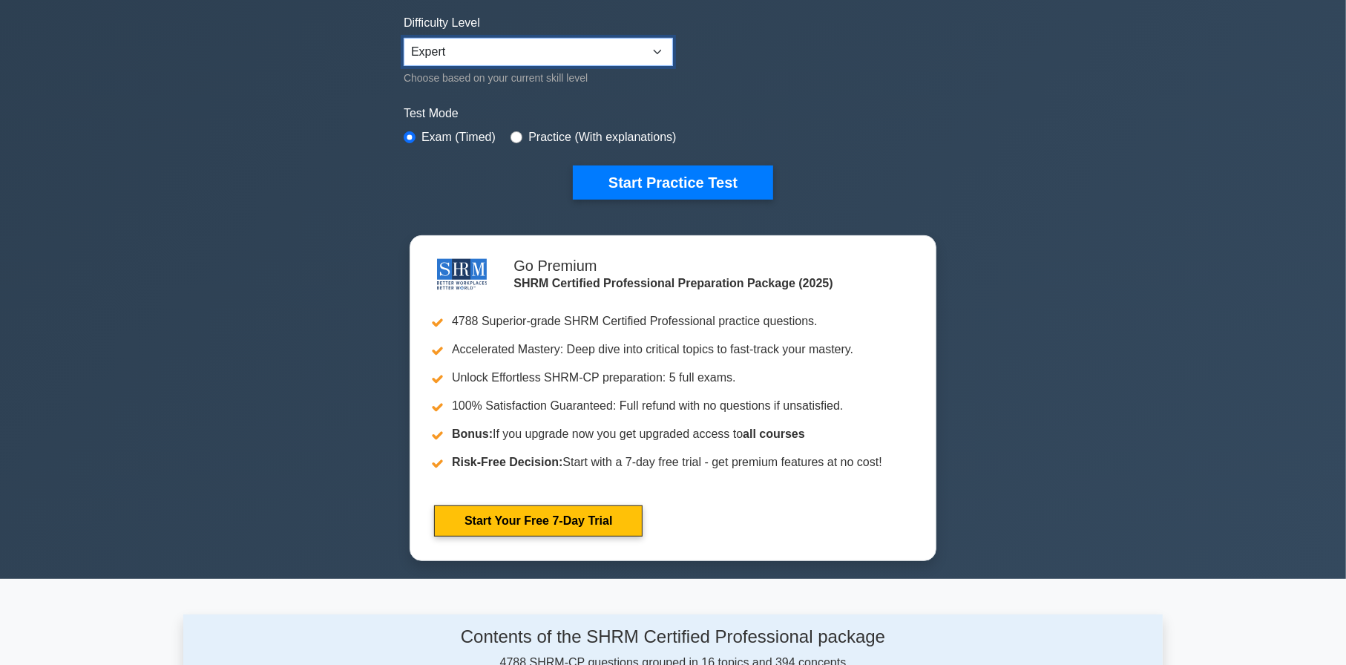
scroll to position [148, 0]
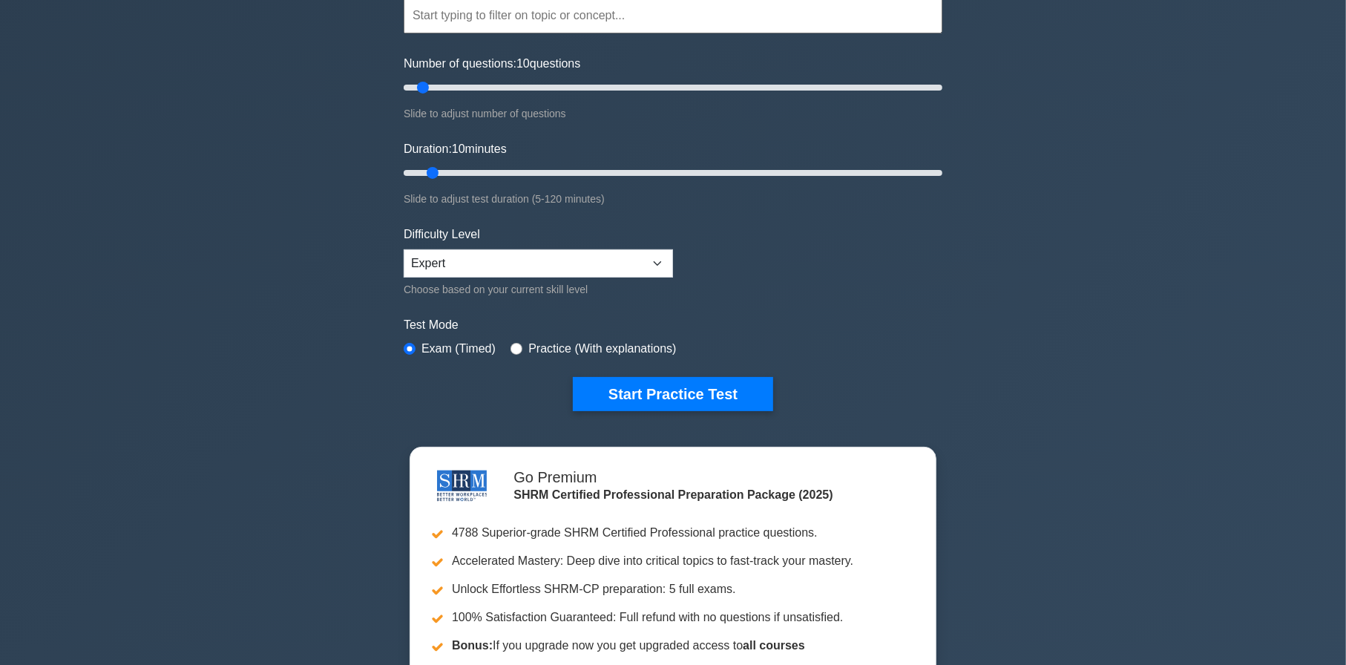
click at [636, 372] on form "Topics Change Management Compensation and Benefits Employee and Labor Relations…" at bounding box center [673, 182] width 539 height 459
click at [633, 384] on button "Start Practice Test" at bounding box center [673, 394] width 200 height 34
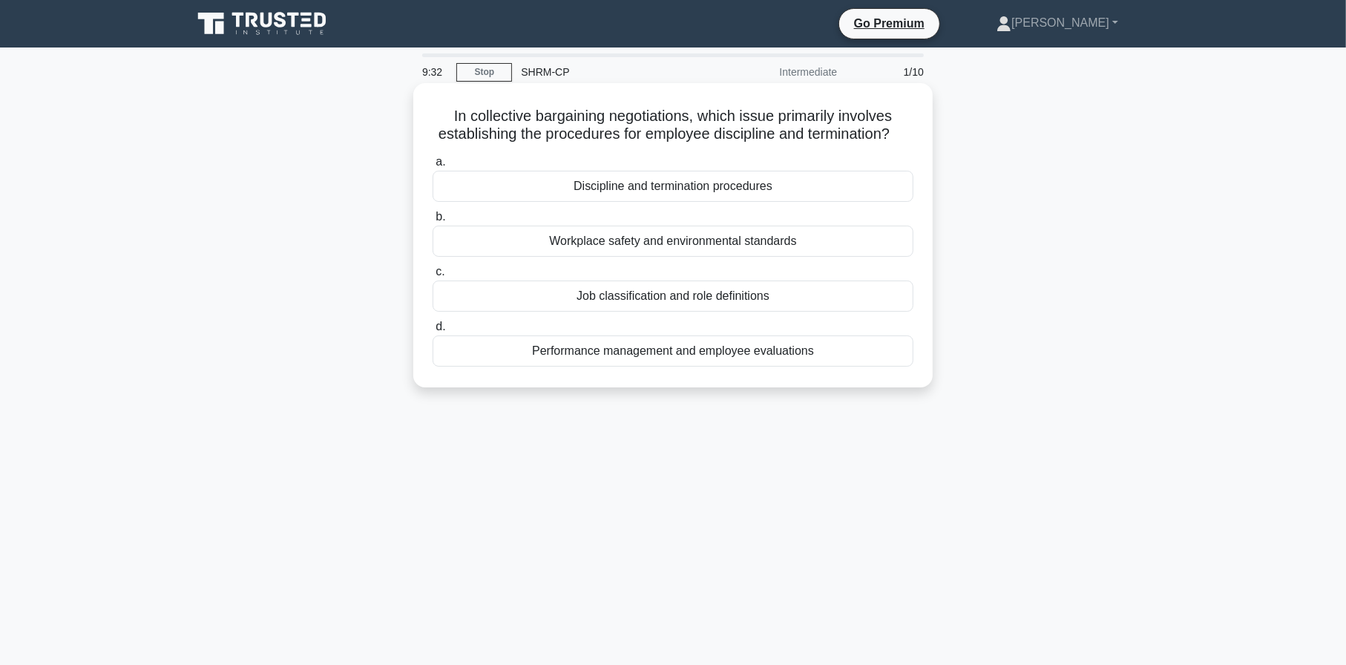
click at [652, 202] on div "Discipline and termination procedures" at bounding box center [673, 186] width 481 height 31
click at [433, 167] on input "a. Discipline and termination procedures" at bounding box center [433, 162] width 0 height 10
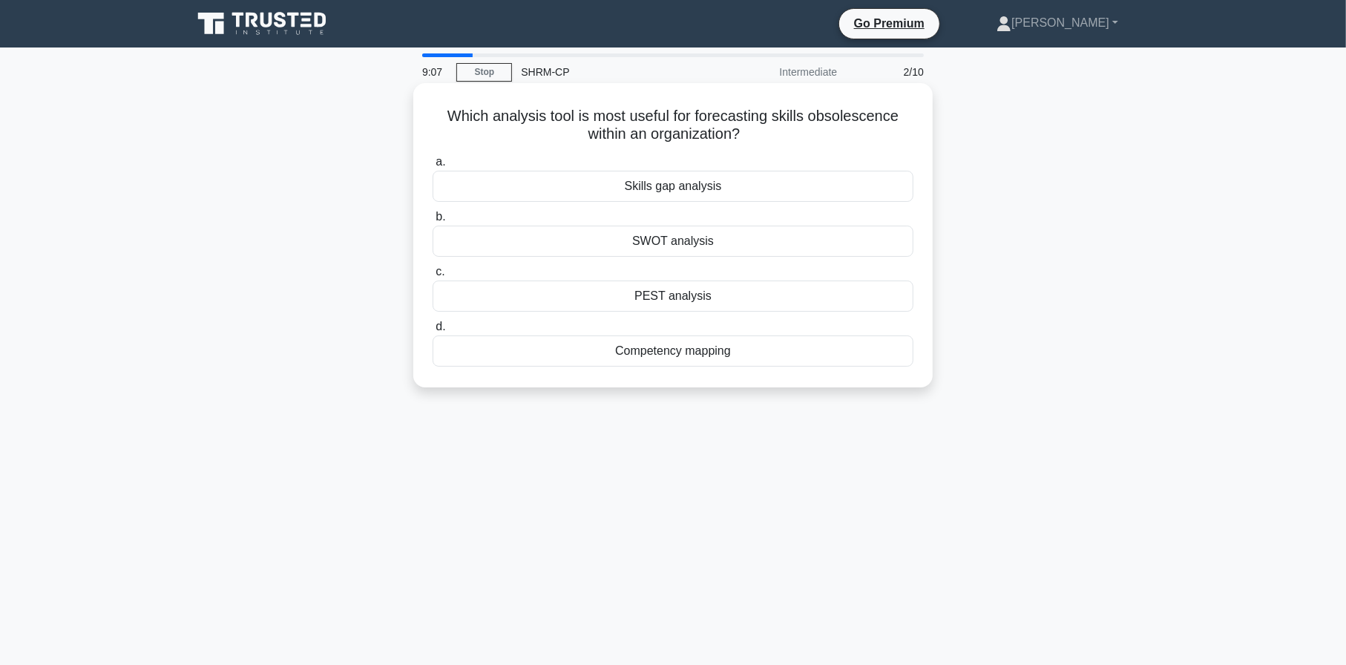
click at [585, 188] on div "Skills gap analysis" at bounding box center [673, 186] width 481 height 31
click at [433, 167] on input "a. Skills gap analysis" at bounding box center [433, 162] width 0 height 10
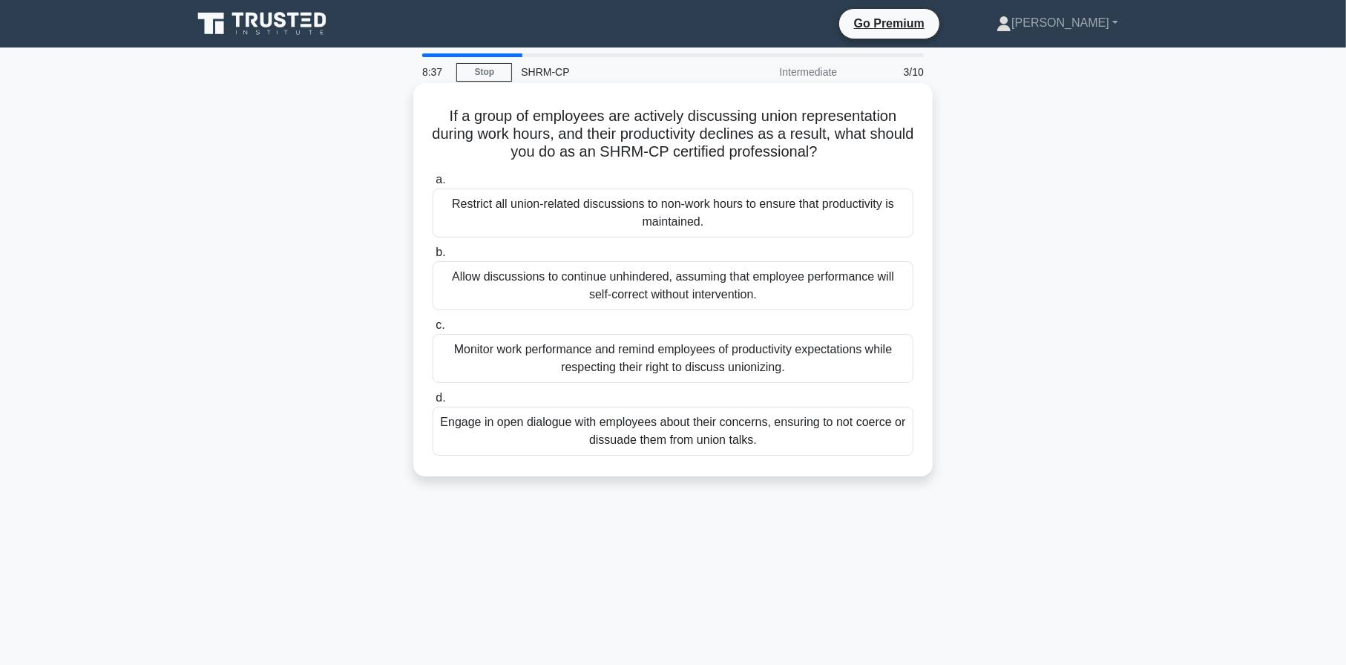
click at [598, 428] on div "Engage in open dialogue with employees about their concerns, ensuring to not co…" at bounding box center [673, 431] width 481 height 49
click at [433, 403] on input "d. Engage in open dialogue with employees about their concerns, ensuring to not…" at bounding box center [433, 398] width 0 height 10
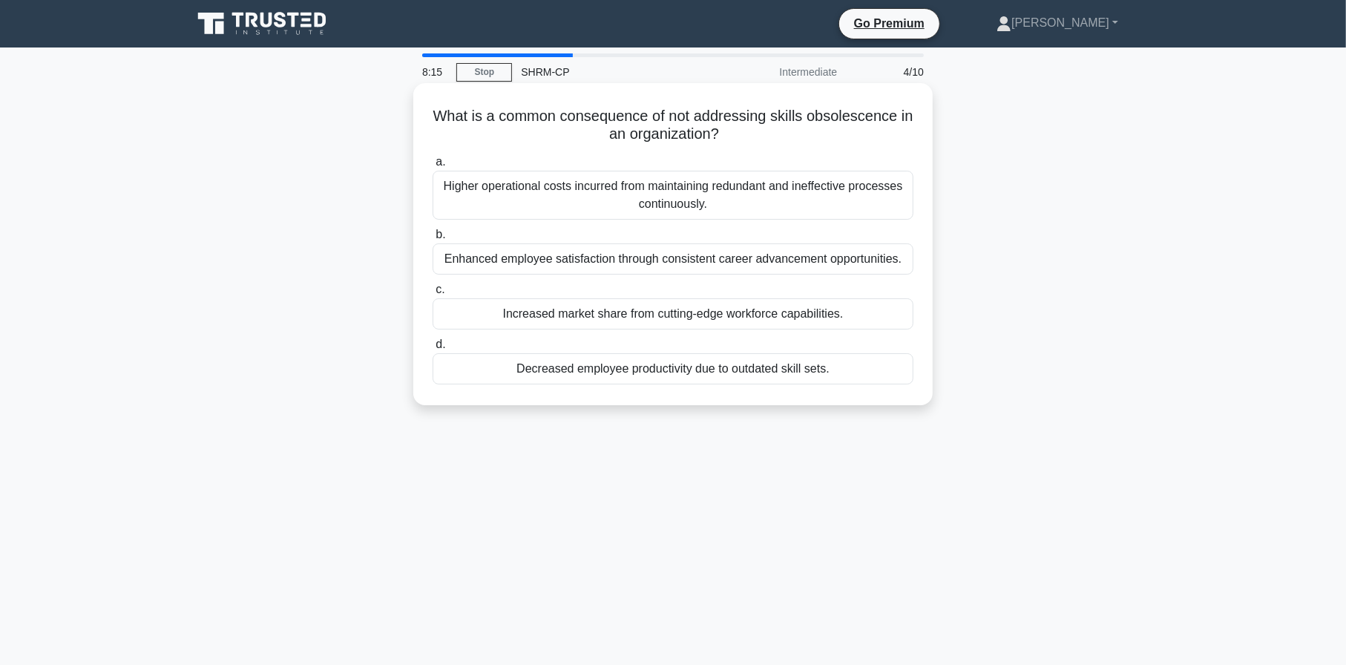
click at [694, 191] on div "Higher operational costs incurred from maintaining redundant and ineffective pr…" at bounding box center [673, 195] width 481 height 49
click at [433, 167] on input "a. Higher operational costs incurred from maintaining redundant and ineffective…" at bounding box center [433, 162] width 0 height 10
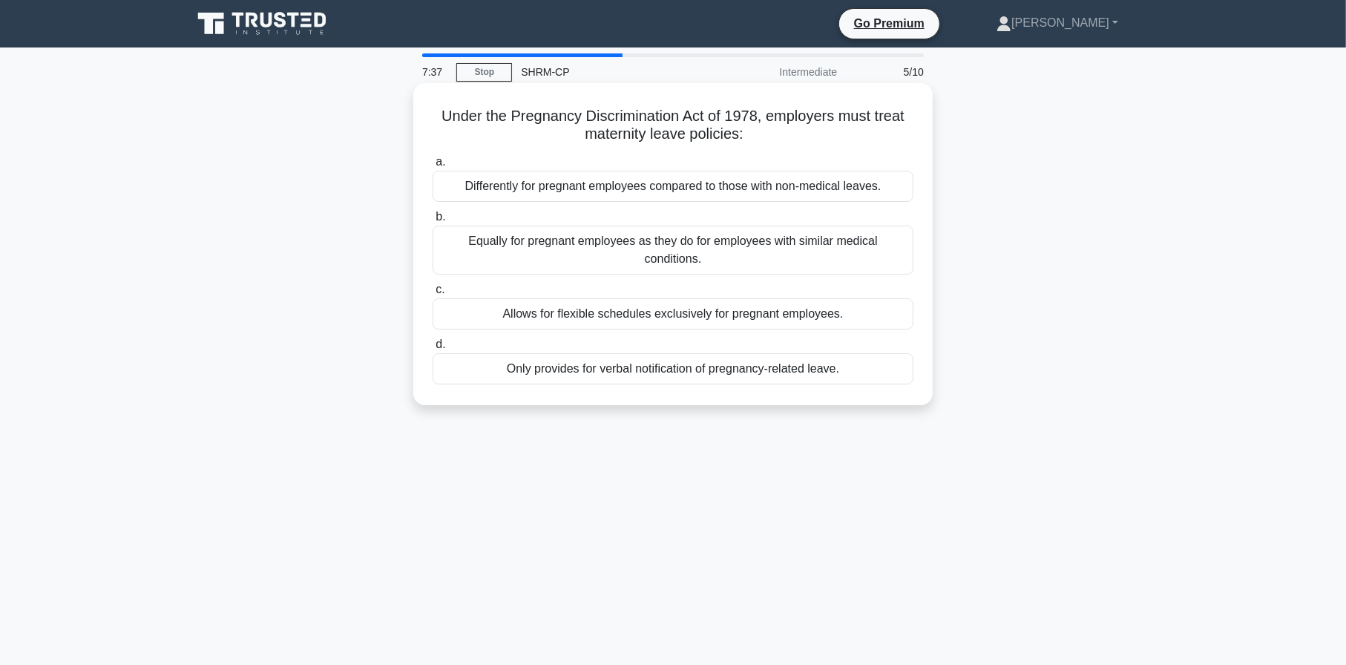
click at [514, 245] on div "Equally for pregnant employees as they do for employees with similar medical co…" at bounding box center [673, 250] width 481 height 49
click at [433, 222] on input "b. Equally for pregnant employees as they do for employees with similar medical…" at bounding box center [433, 217] width 0 height 10
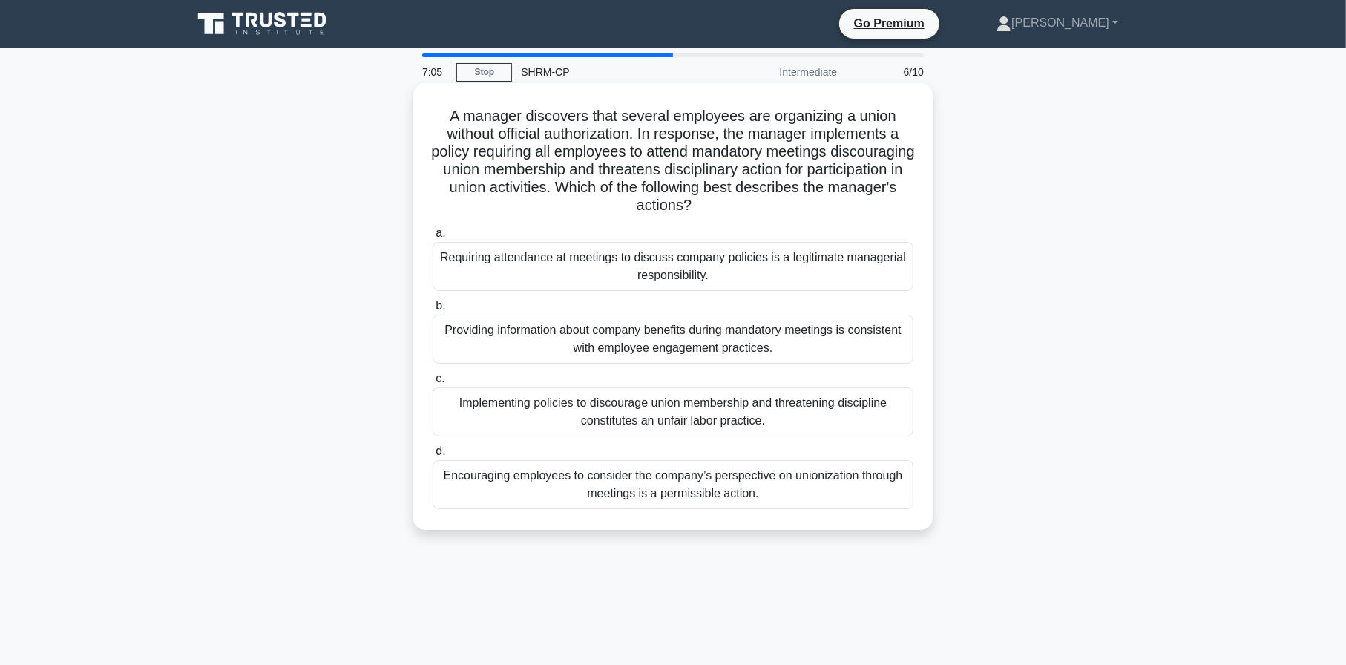
click at [509, 425] on div "Implementing policies to discourage union membership and threatening discipline…" at bounding box center [673, 411] width 481 height 49
click at [433, 384] on input "c. Implementing policies to discourage union membership and threatening discipl…" at bounding box center [433, 379] width 0 height 10
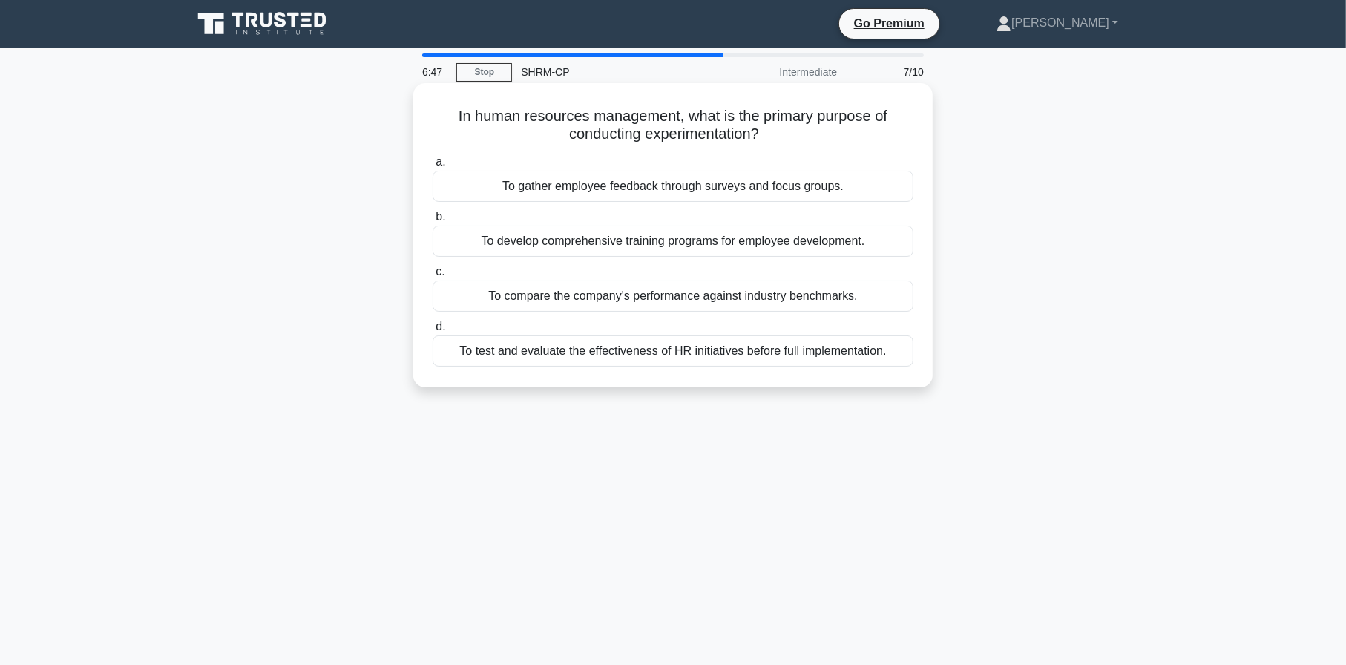
click at [496, 359] on div "To test and evaluate the effectiveness of HR initiatives before full implementa…" at bounding box center [673, 350] width 481 height 31
click at [433, 332] on input "d. To test and evaluate the effectiveness of HR initiatives before full impleme…" at bounding box center [433, 327] width 0 height 10
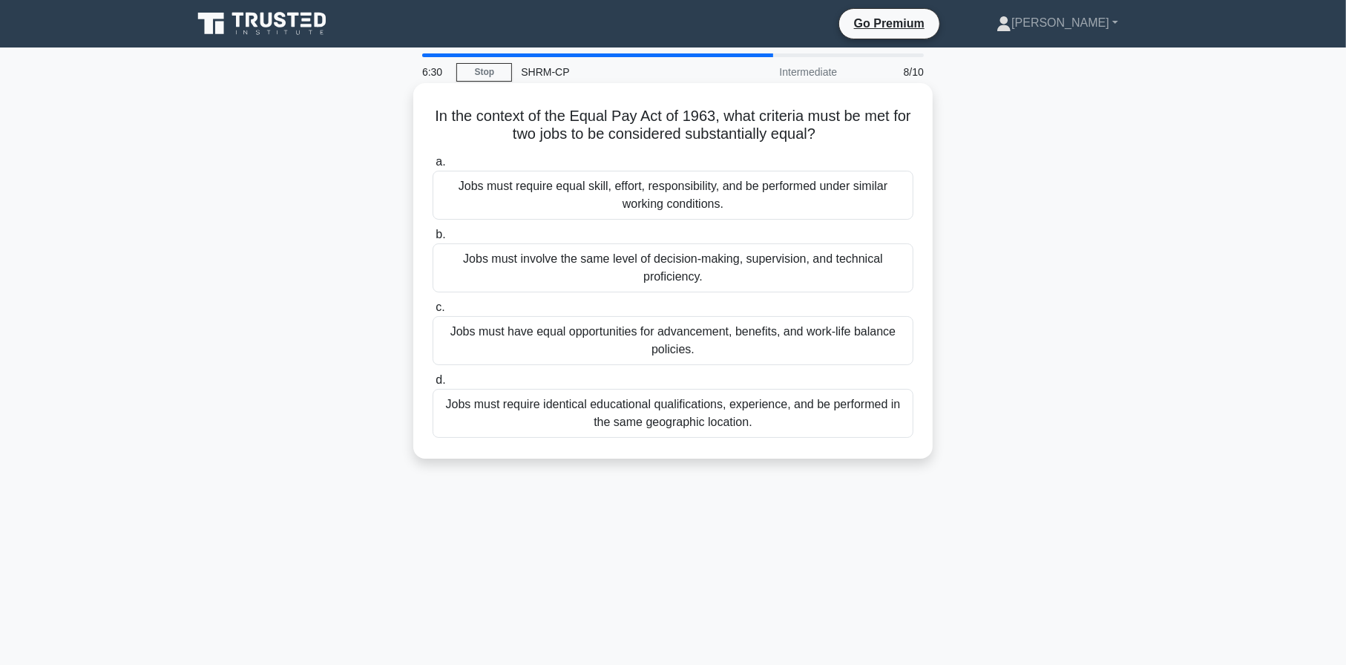
click at [625, 208] on div "Jobs must require equal skill, effort, responsibility, and be performed under s…" at bounding box center [673, 195] width 481 height 49
click at [433, 167] on input "a. Jobs must require equal skill, effort, responsibility, and be performed unde…" at bounding box center [433, 162] width 0 height 10
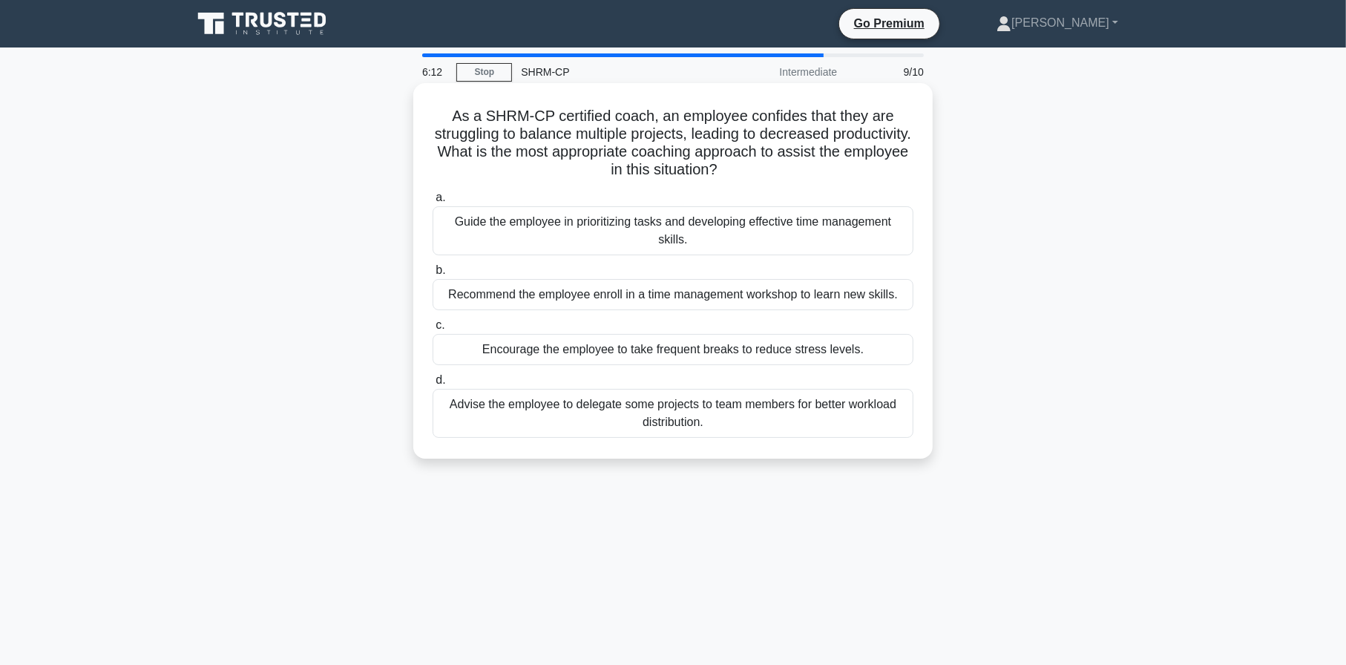
click at [571, 221] on div "Guide the employee in prioritizing tasks and developing effective time manageme…" at bounding box center [673, 230] width 481 height 49
click at [433, 203] on input "a. Guide the employee in prioritizing tasks and developing effective time manag…" at bounding box center [433, 198] width 0 height 10
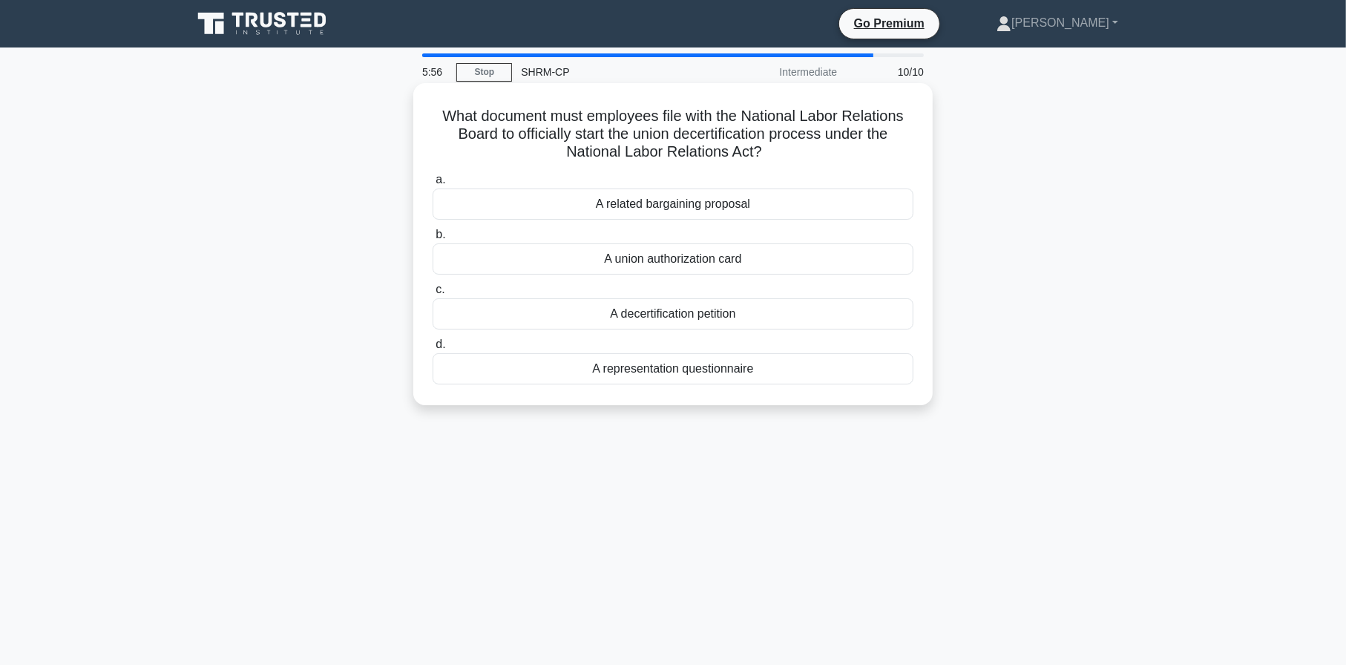
click at [651, 318] on div "A decertification petition" at bounding box center [673, 313] width 481 height 31
click at [433, 295] on input "c. A decertification petition" at bounding box center [433, 290] width 0 height 10
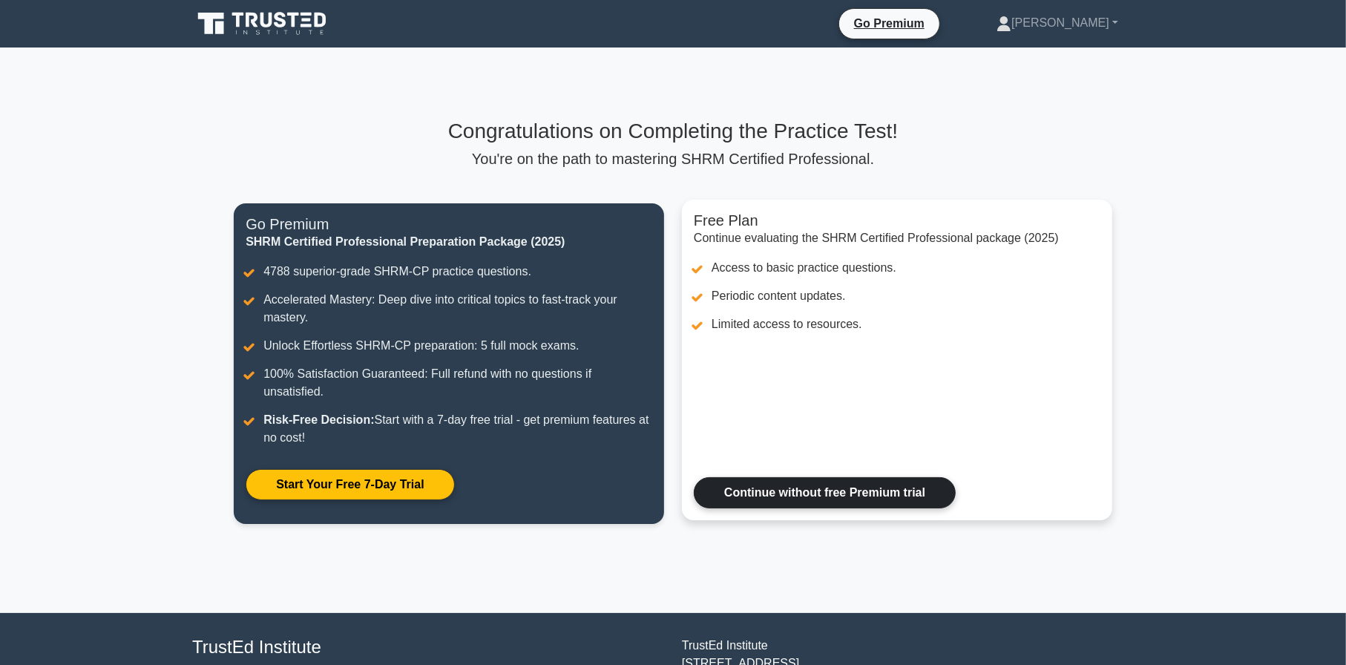
click at [760, 494] on link "Continue without free Premium trial" at bounding box center [825, 492] width 262 height 31
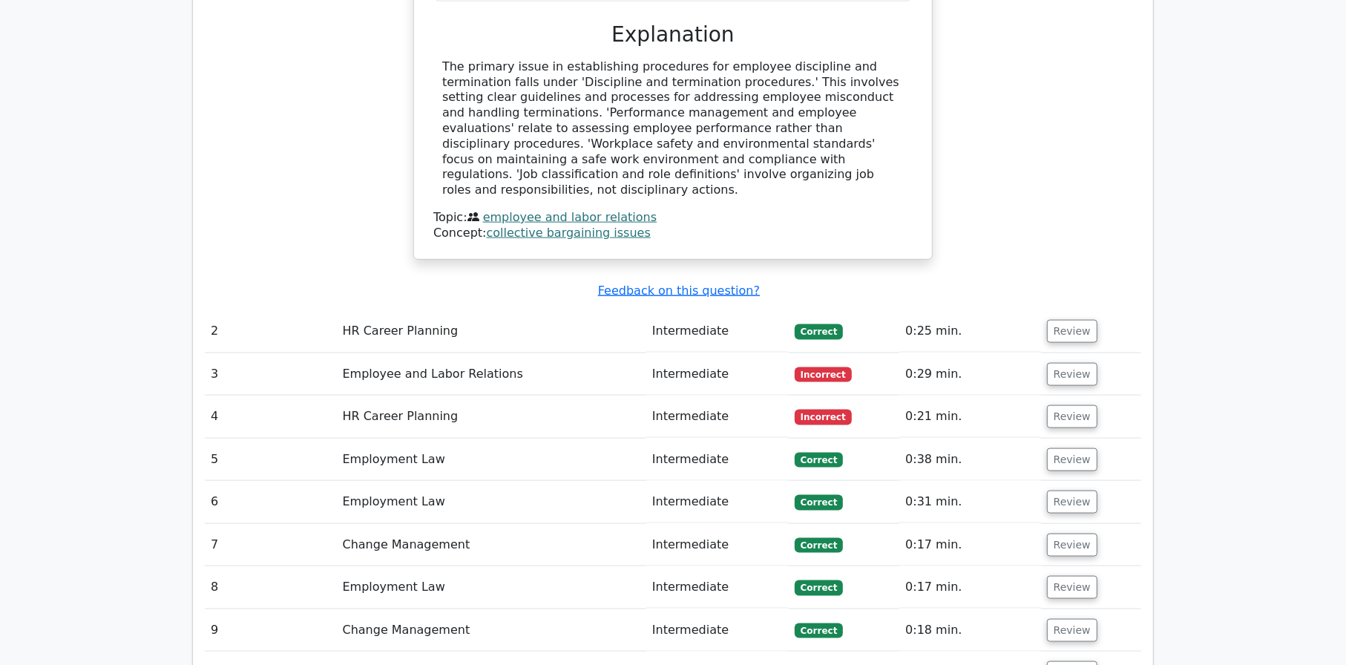
scroll to position [1410, 0]
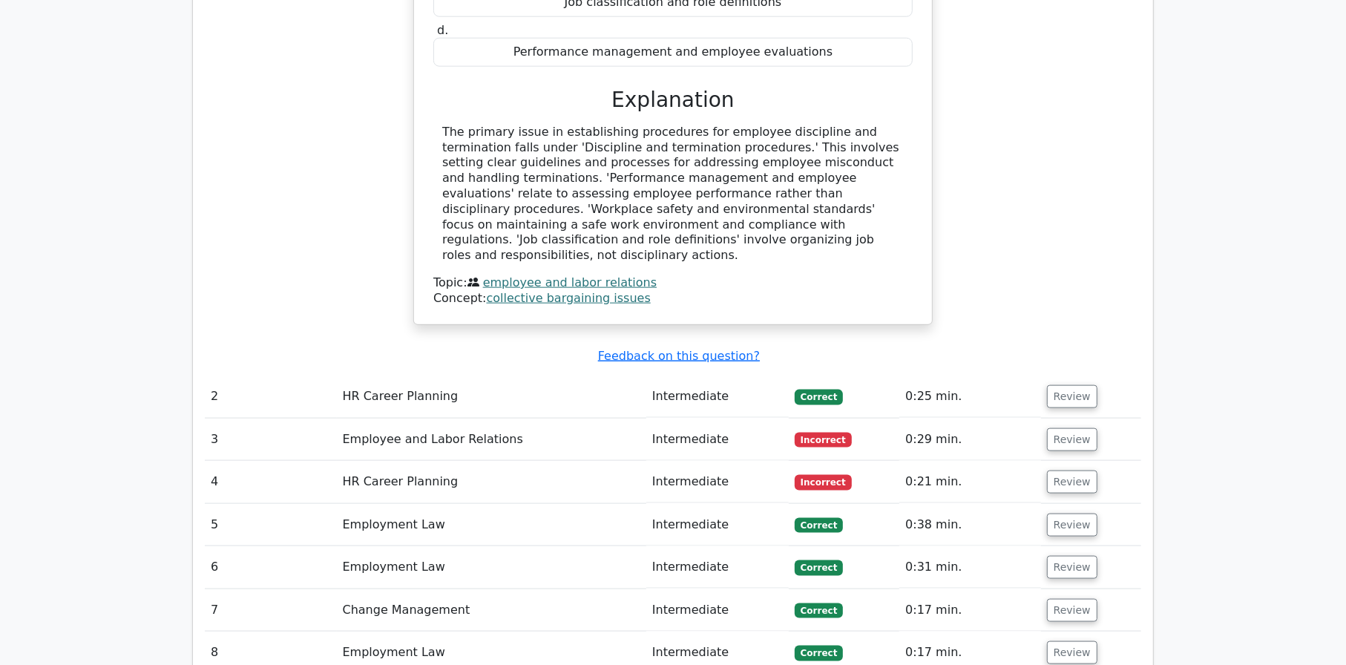
click at [815, 433] on span "Incorrect" at bounding box center [823, 440] width 57 height 15
click at [1041, 418] on td "Review" at bounding box center [1091, 439] width 100 height 42
click at [1064, 428] on button "Review" at bounding box center [1072, 439] width 50 height 23
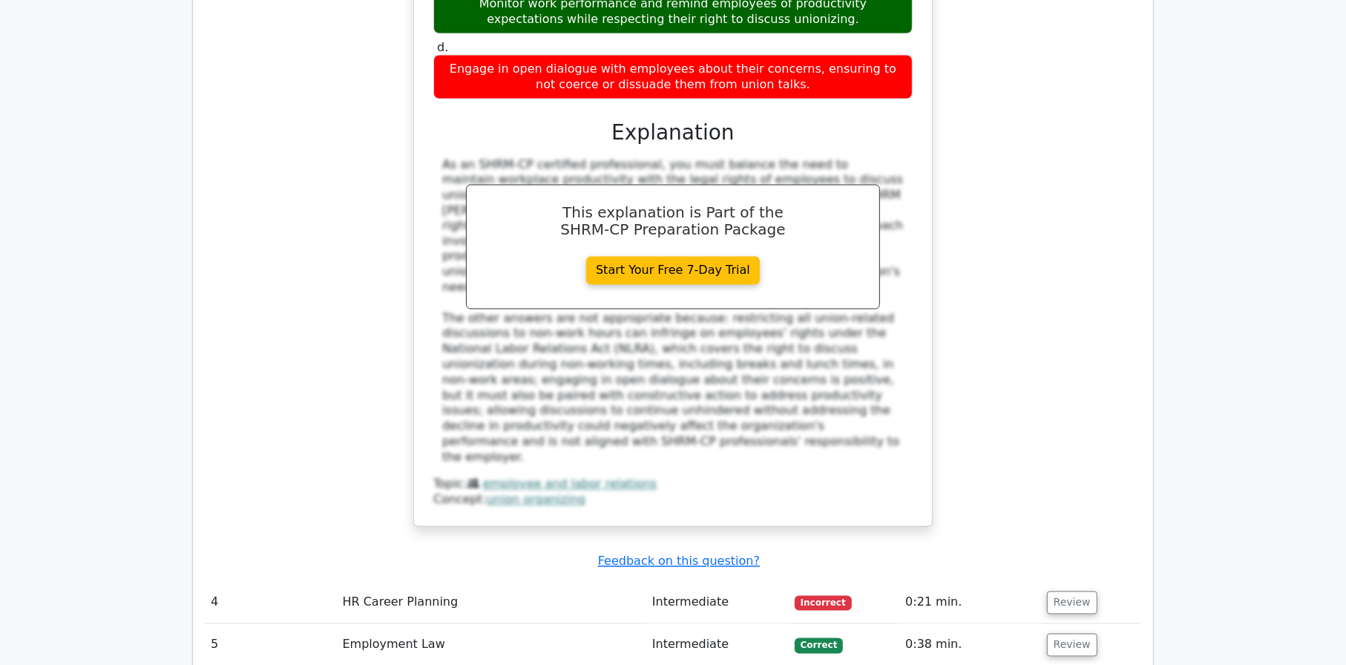
scroll to position [2152, 0]
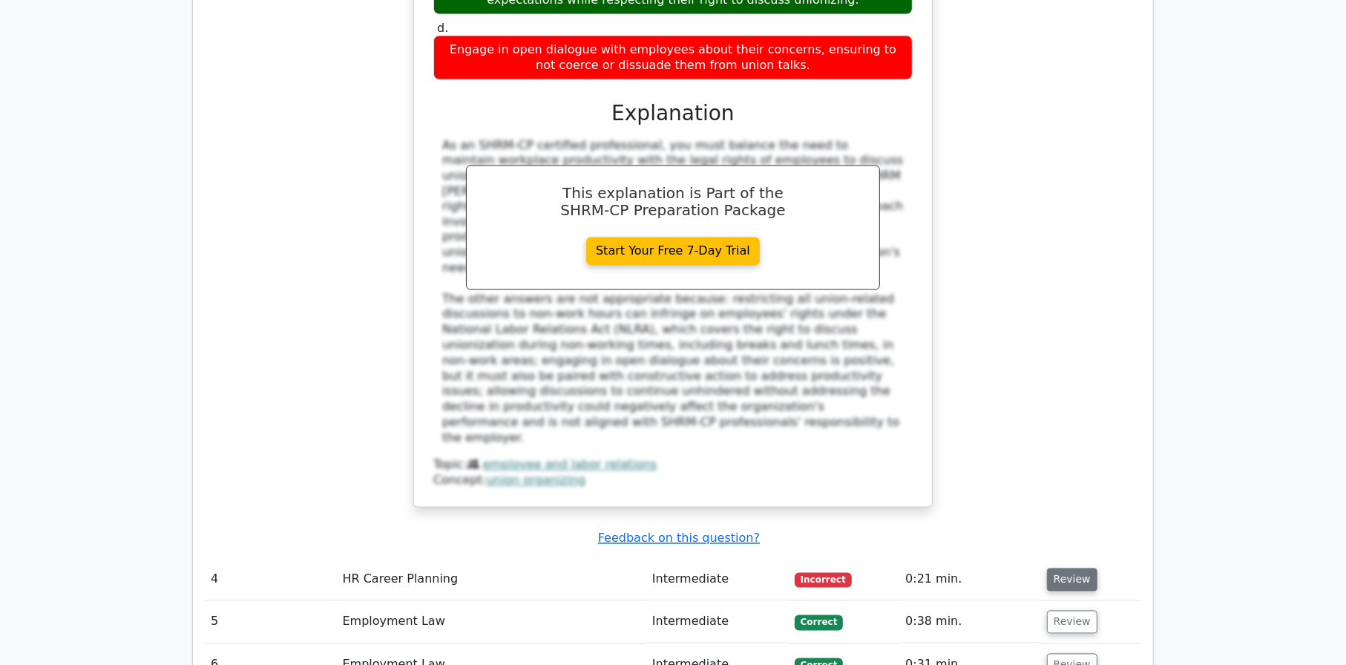
click at [1066, 568] on button "Review" at bounding box center [1072, 579] width 50 height 23
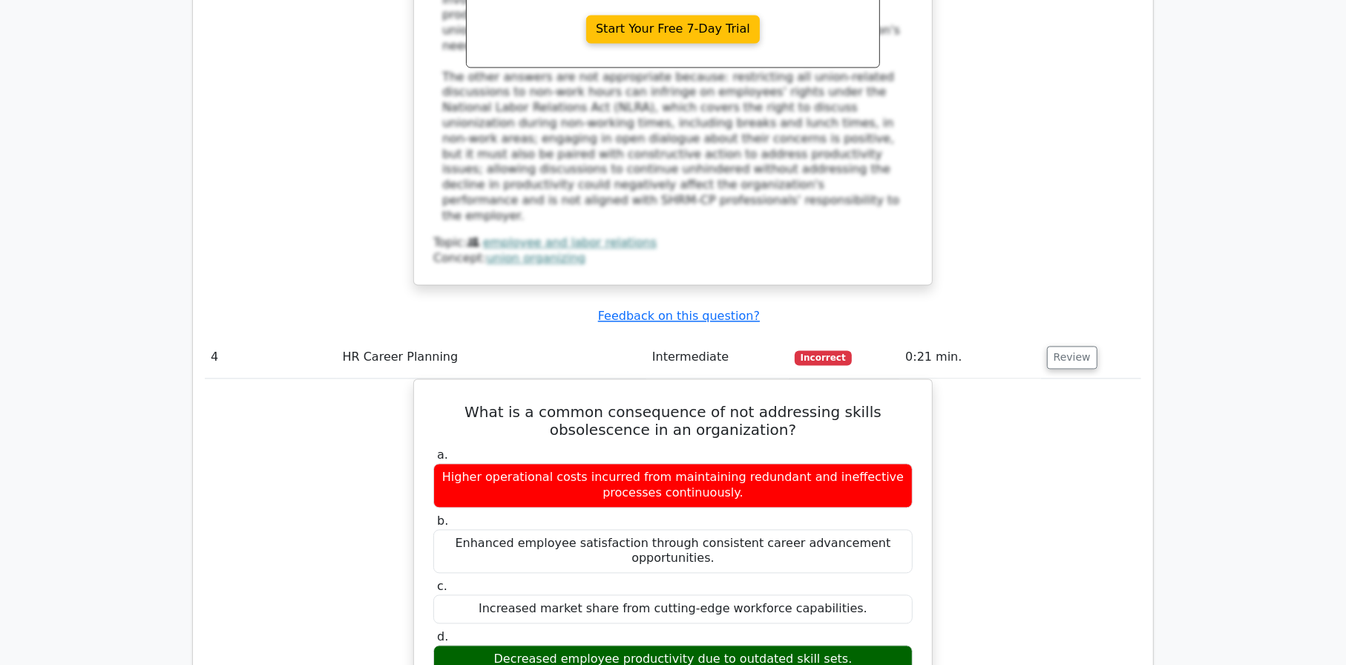
scroll to position [2300, 0]
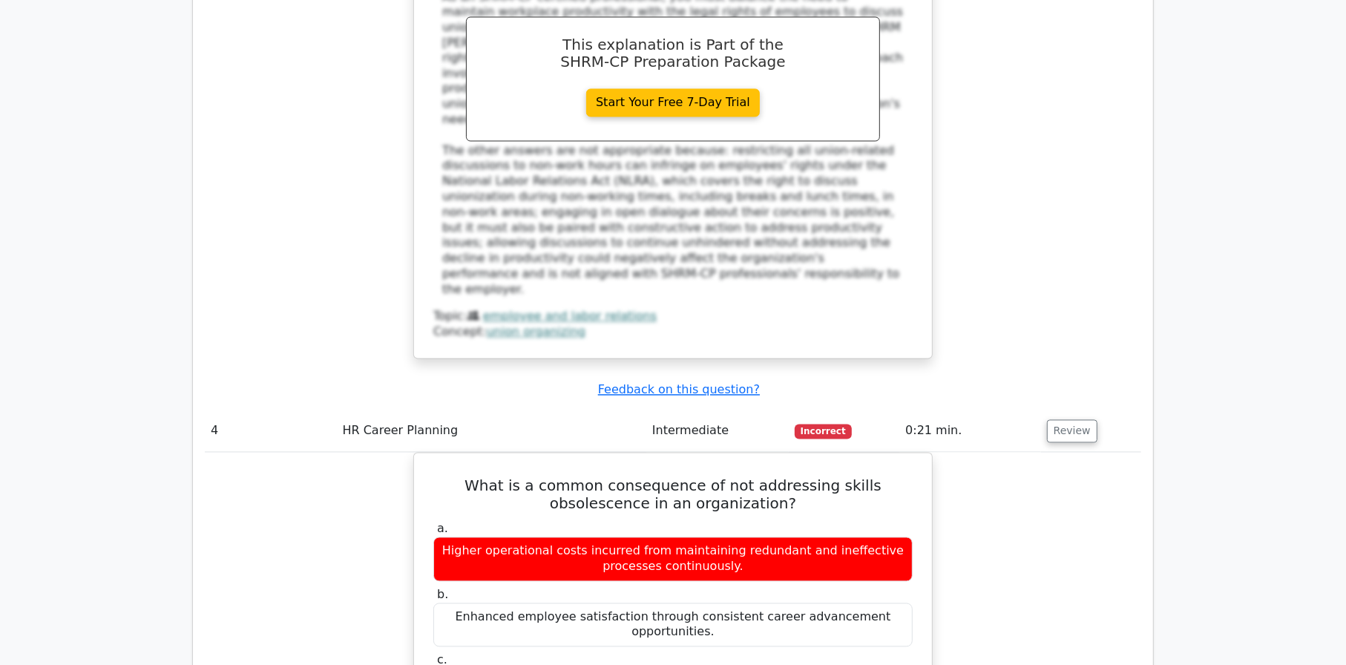
click at [787, 410] on td "Intermediate" at bounding box center [717, 431] width 142 height 42
